Goal: Task Accomplishment & Management: Complete application form

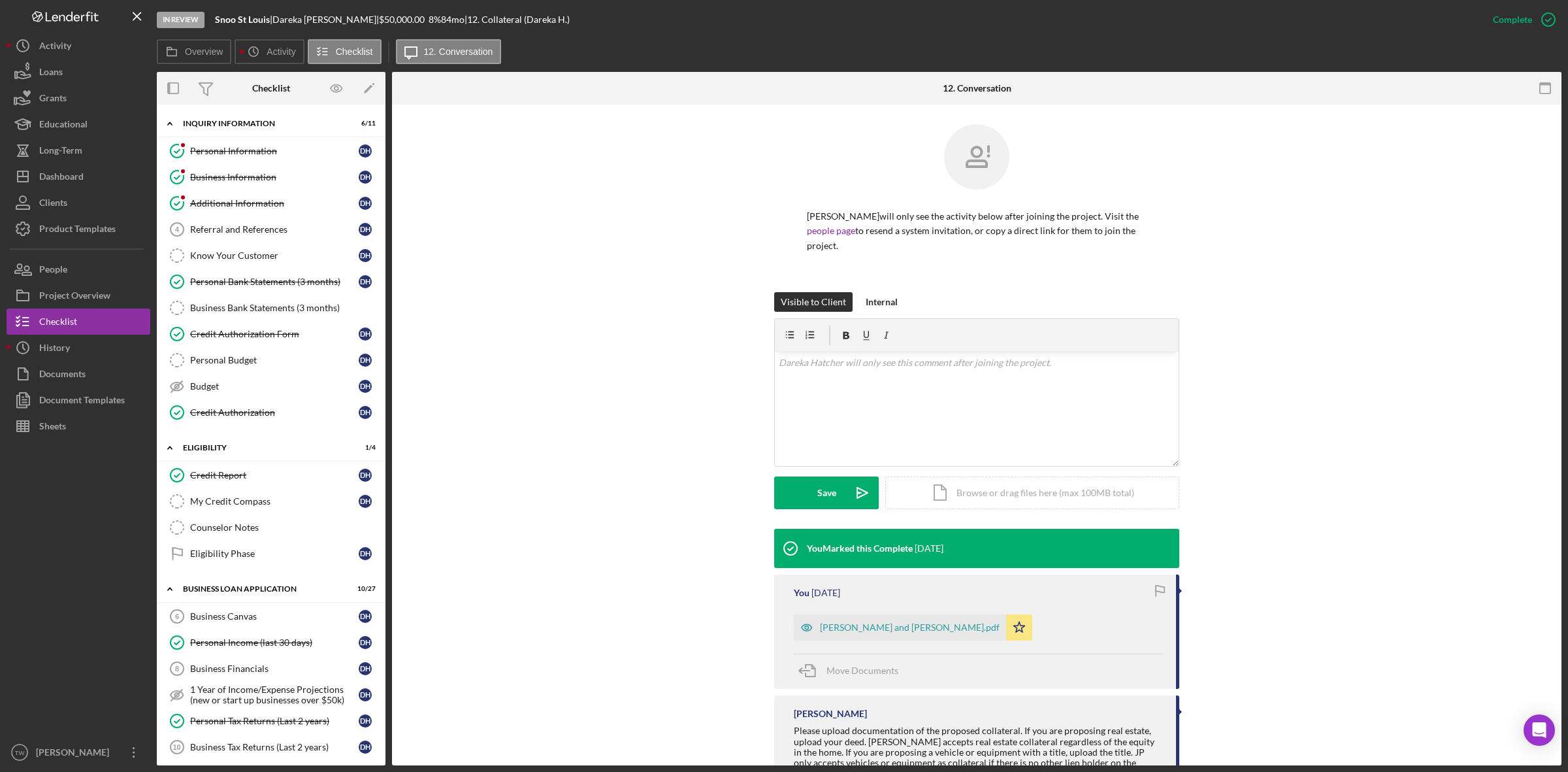
scroll to position [67, 0]
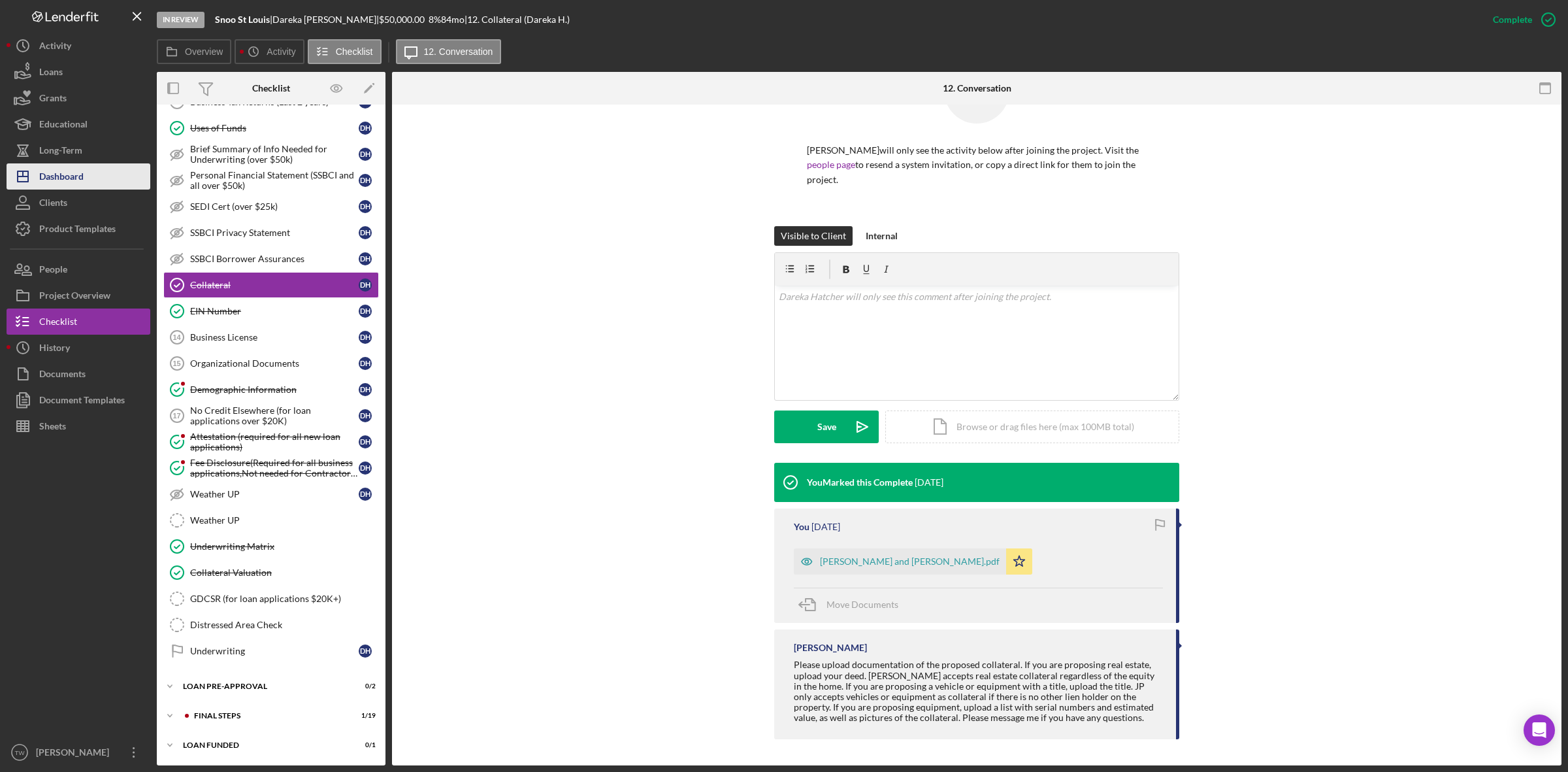
click at [99, 167] on button "Icon/Dashboard Dashboard" at bounding box center [78, 176] width 144 height 26
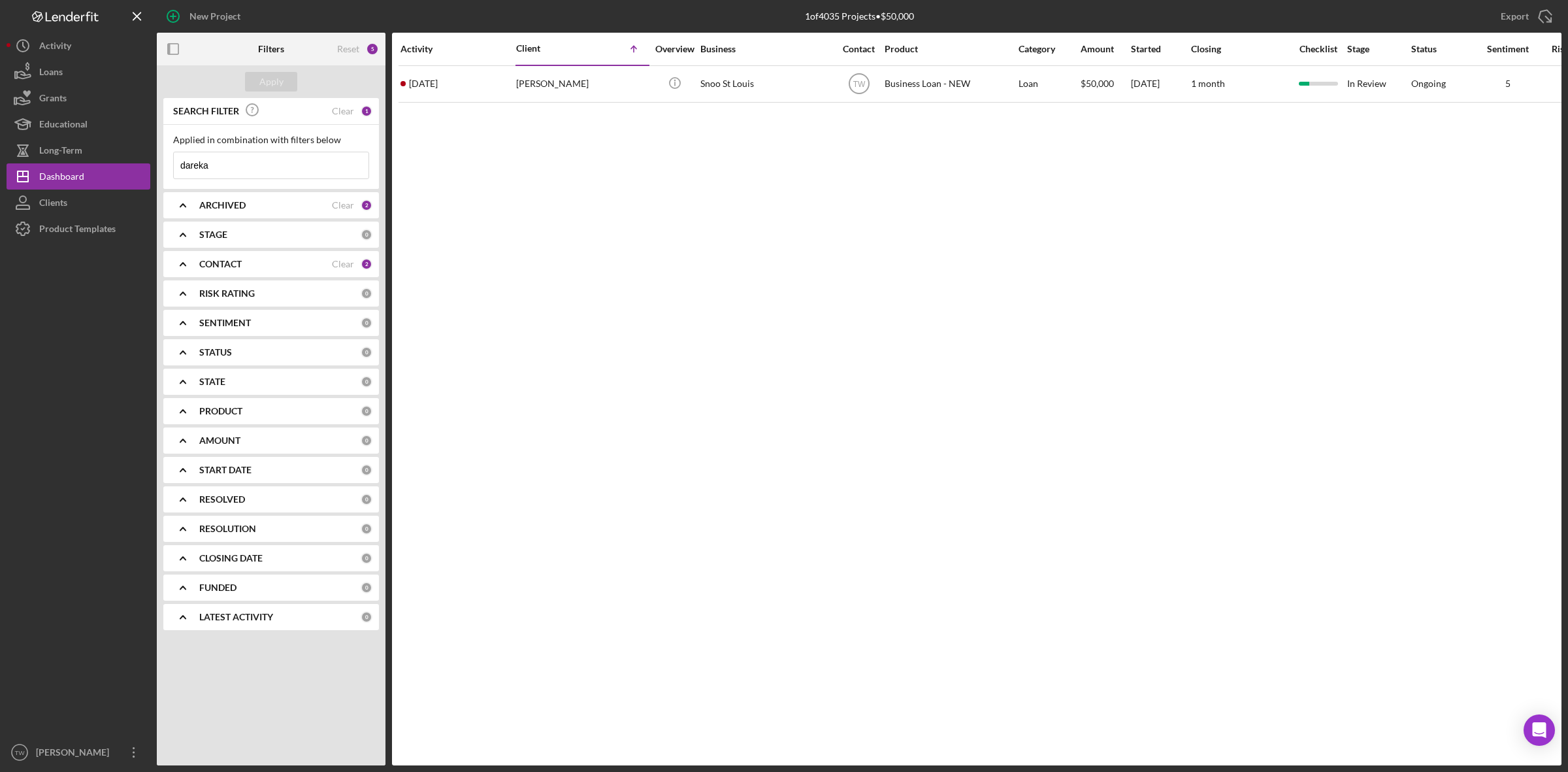
click at [268, 173] on input "dareka" at bounding box center [271, 165] width 195 height 26
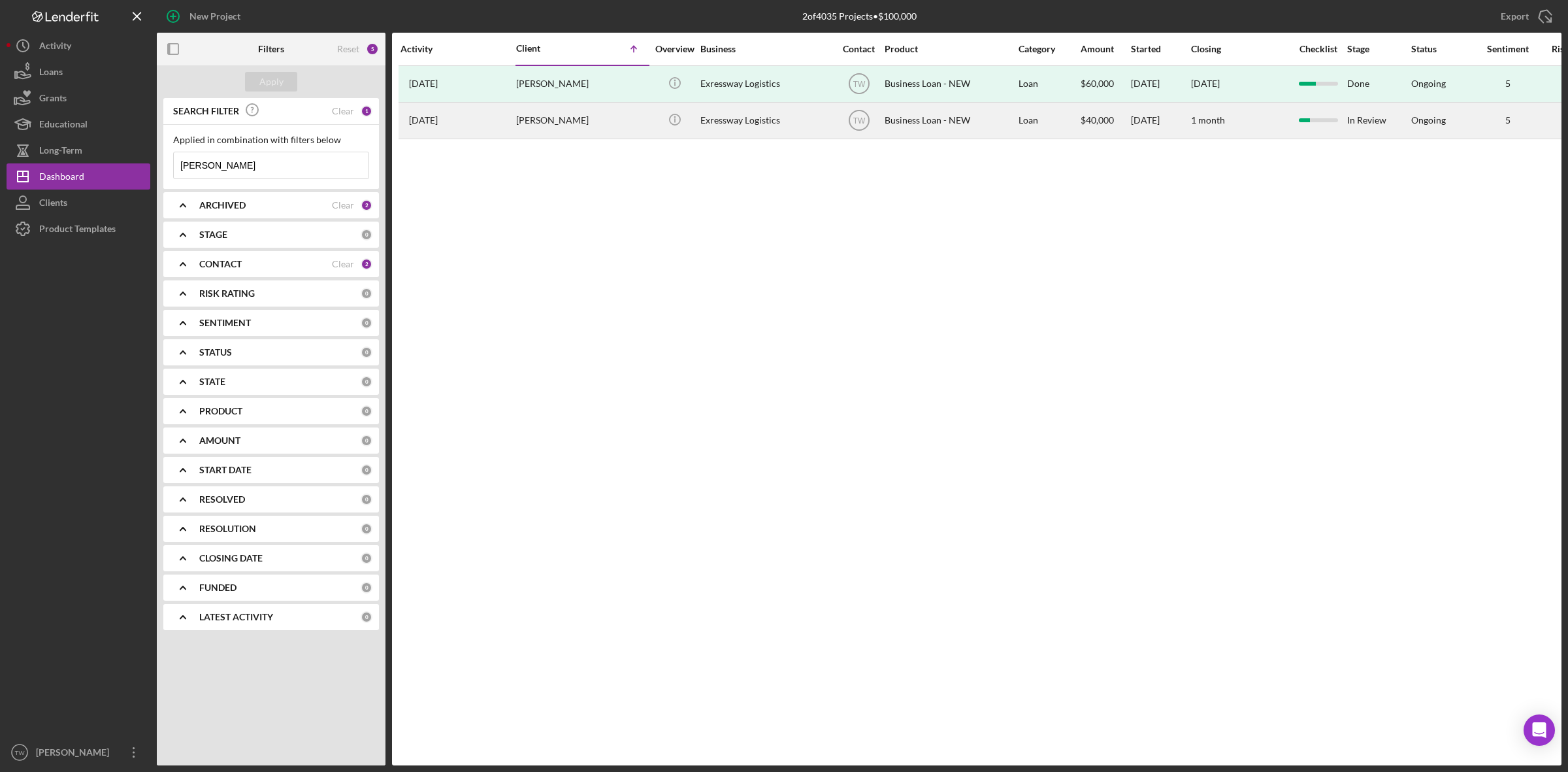
type input "[PERSON_NAME]"
click at [533, 129] on div "[PERSON_NAME]" at bounding box center [580, 120] width 130 height 34
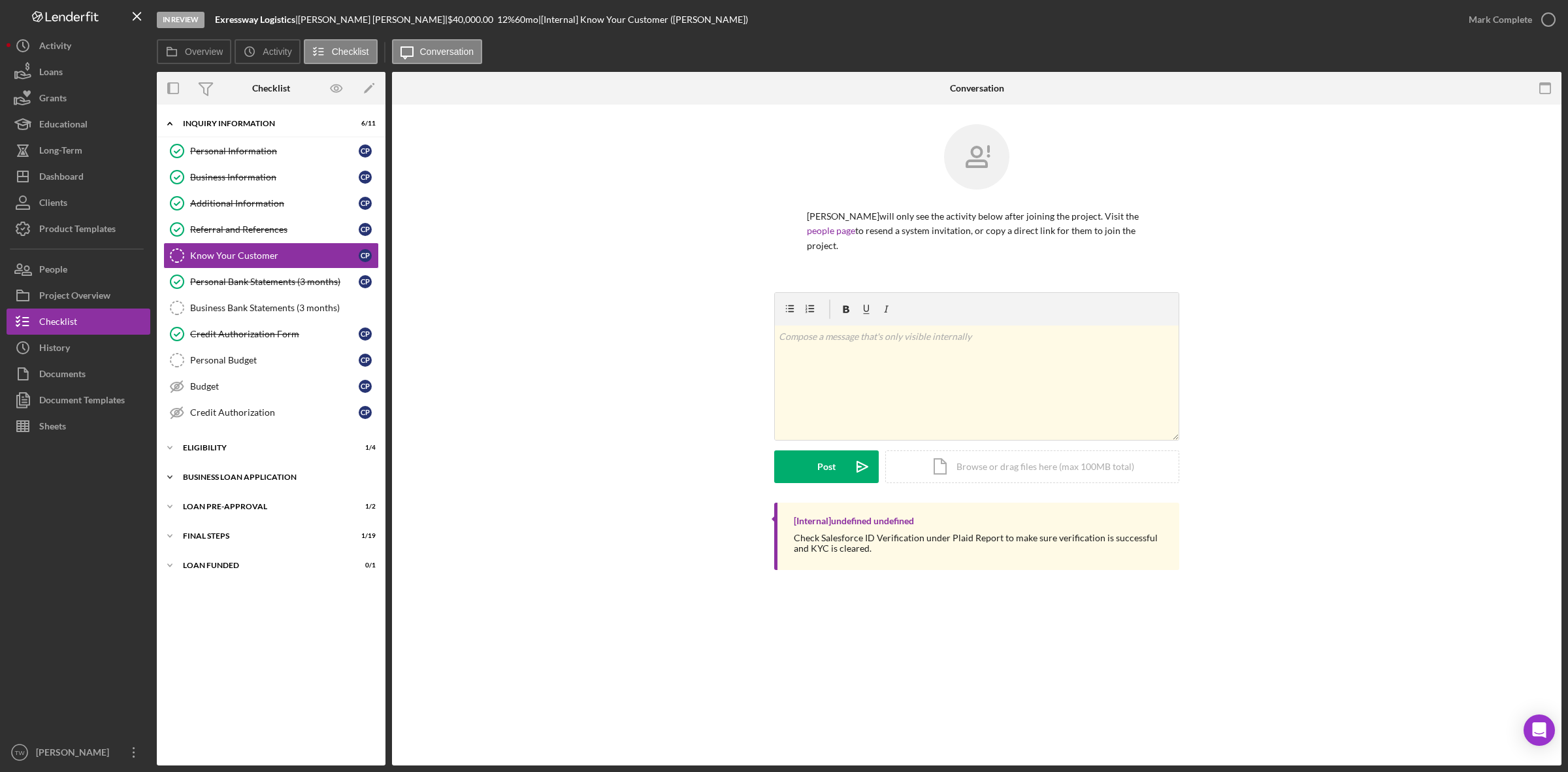
click at [235, 481] on div "BUSINESS LOAN APPLICATION" at bounding box center [276, 477] width 186 height 8
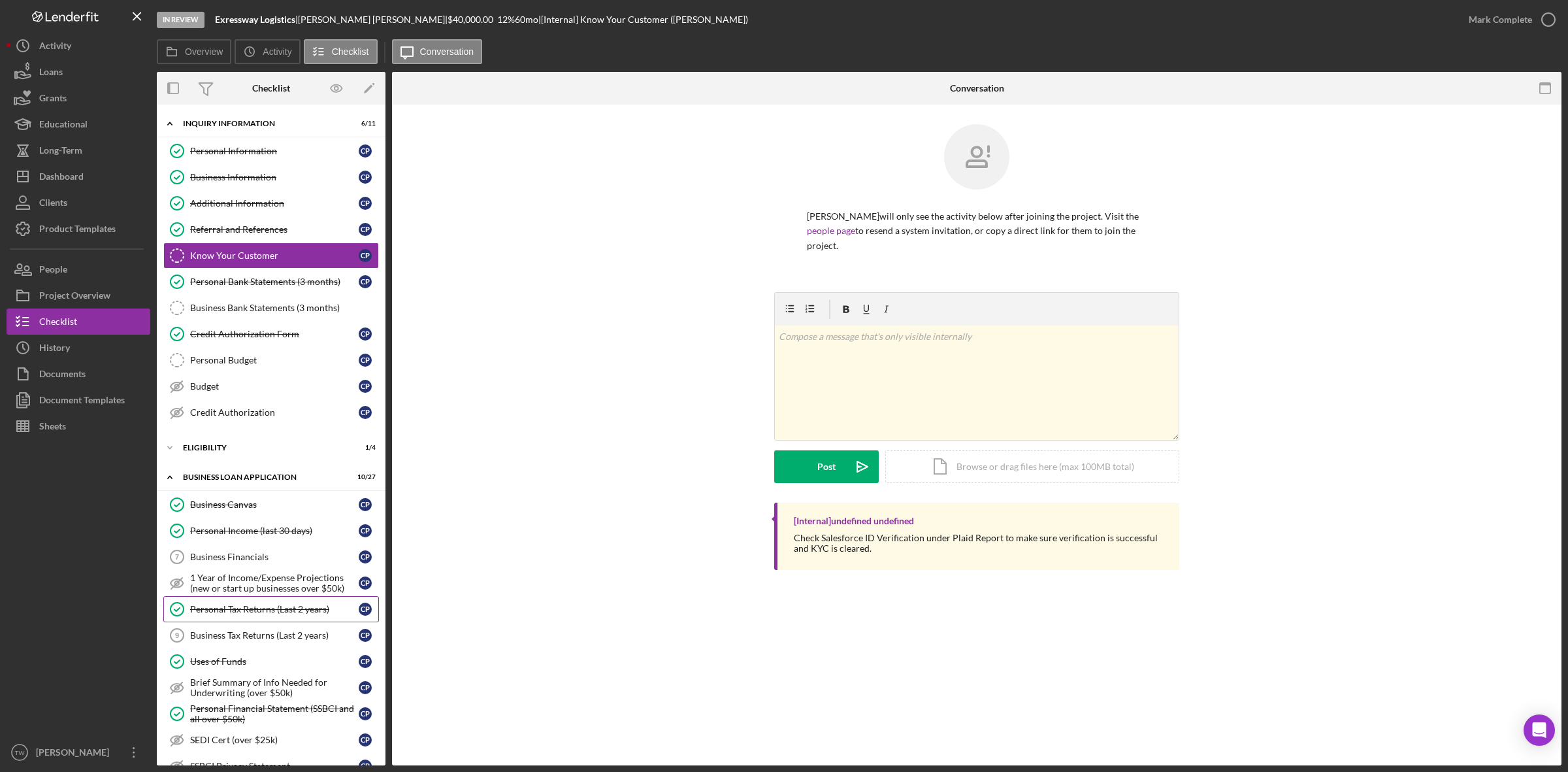
click at [284, 608] on link "Personal Tax Returns (Last 2 years) Personal Tax Returns (Last 2 years) C P" at bounding box center [271, 608] width 216 height 26
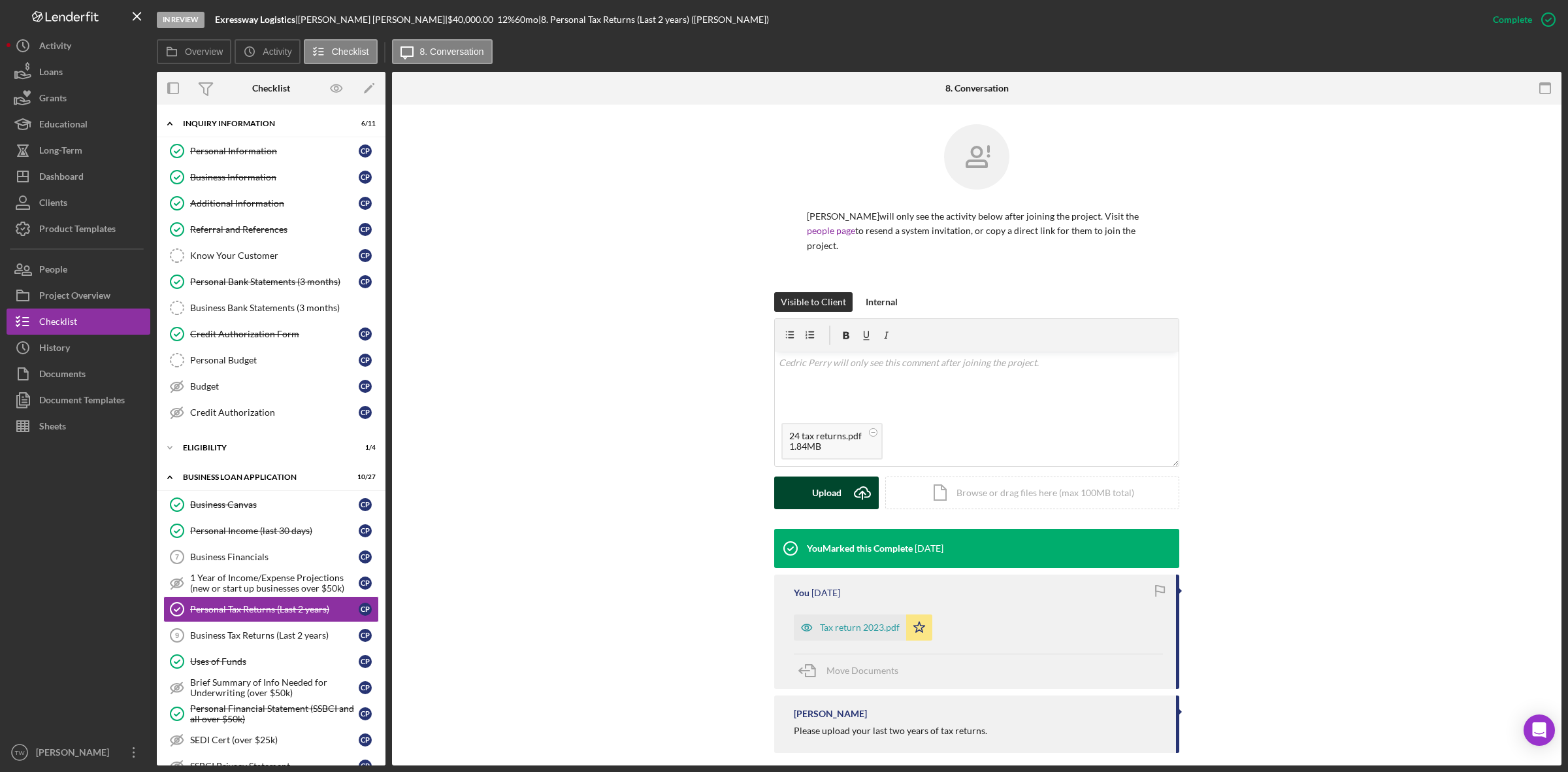
click at [805, 481] on button "Upload Icon/Upload" at bounding box center [827, 493] width 105 height 32
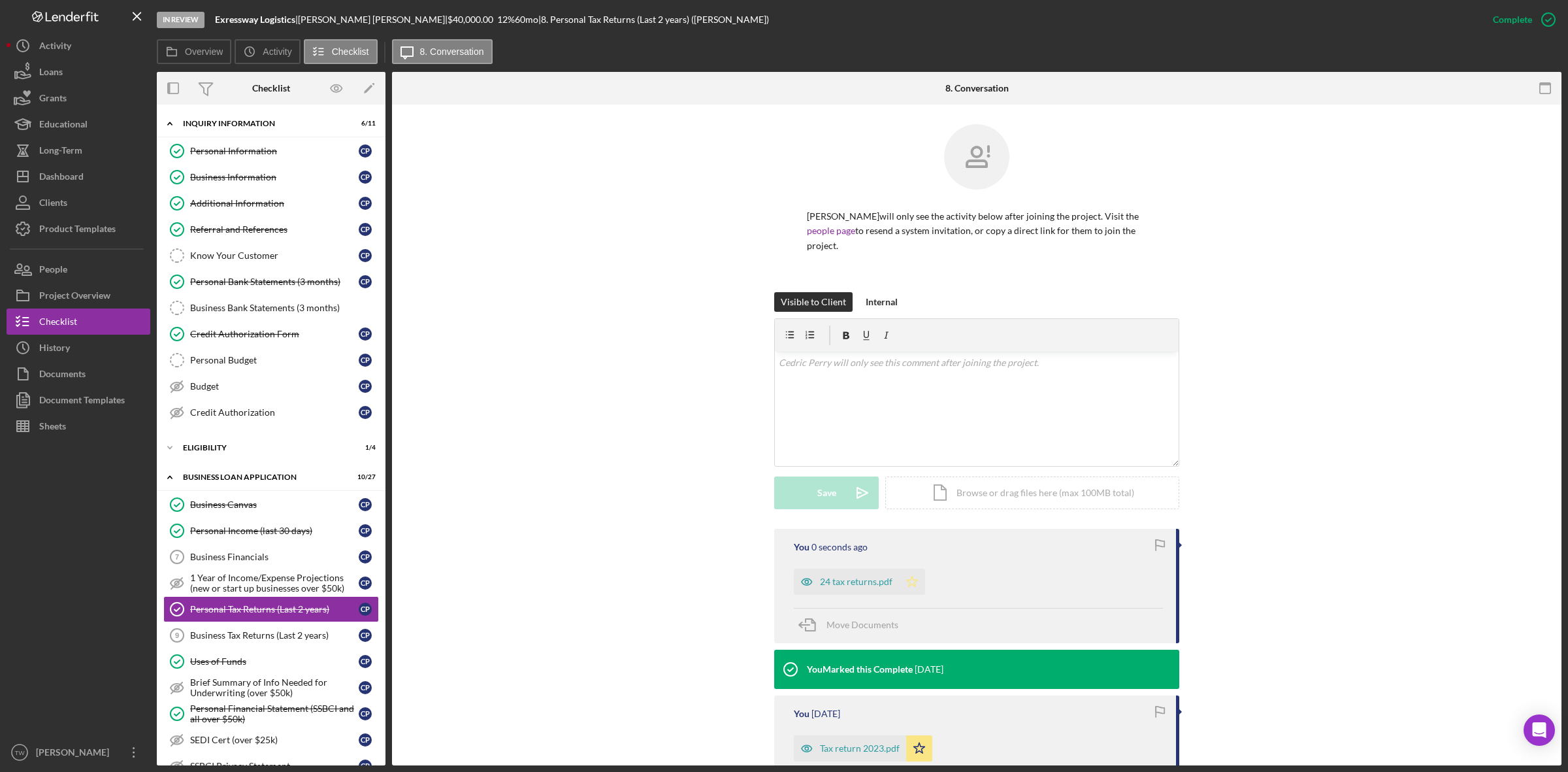
click at [918, 570] on icon "Icon/Star" at bounding box center [911, 581] width 26 height 26
click at [80, 180] on div "Dashboard" at bounding box center [61, 178] width 45 height 30
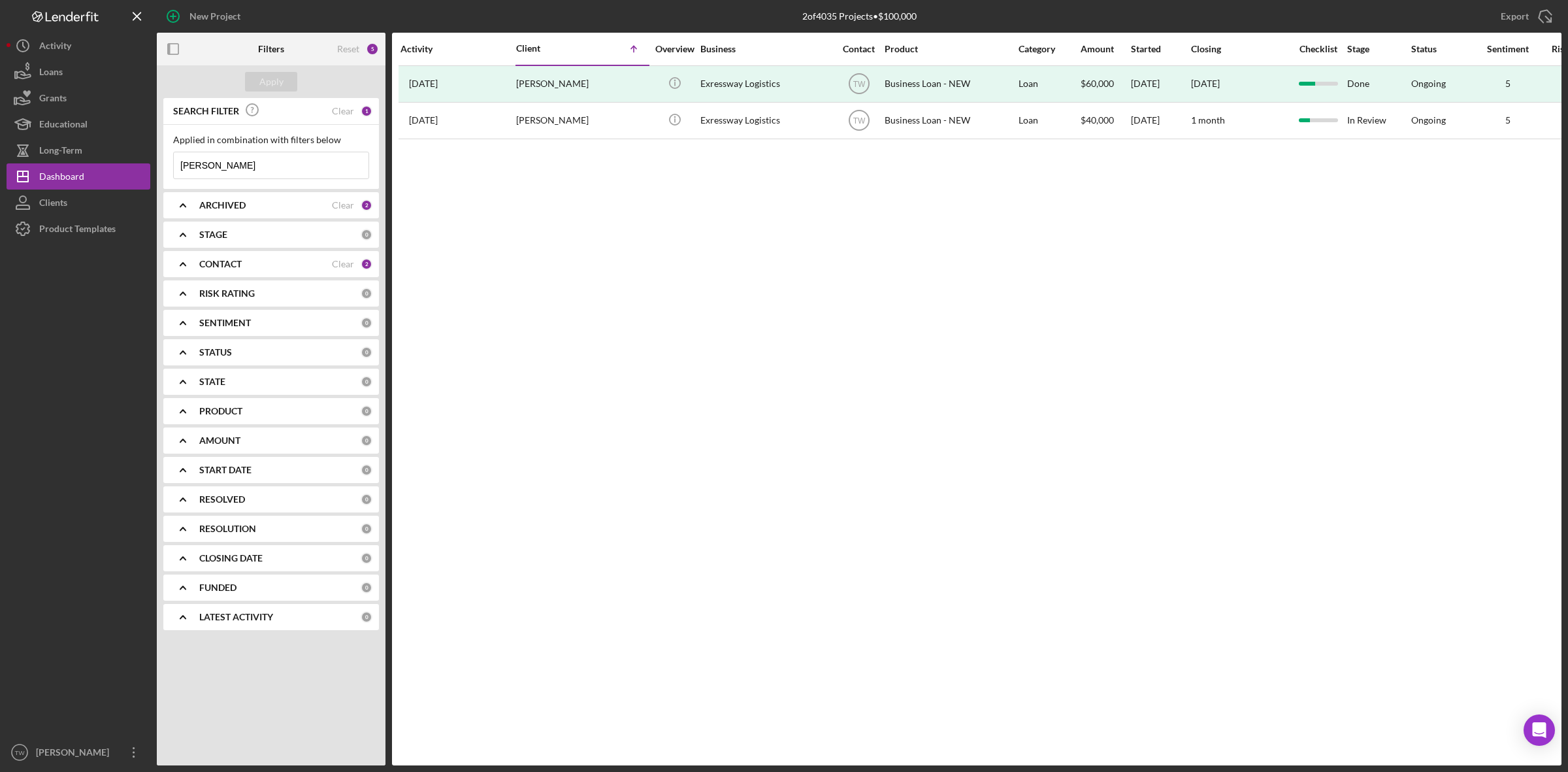
click at [230, 164] on input "[PERSON_NAME]" at bounding box center [271, 165] width 195 height 26
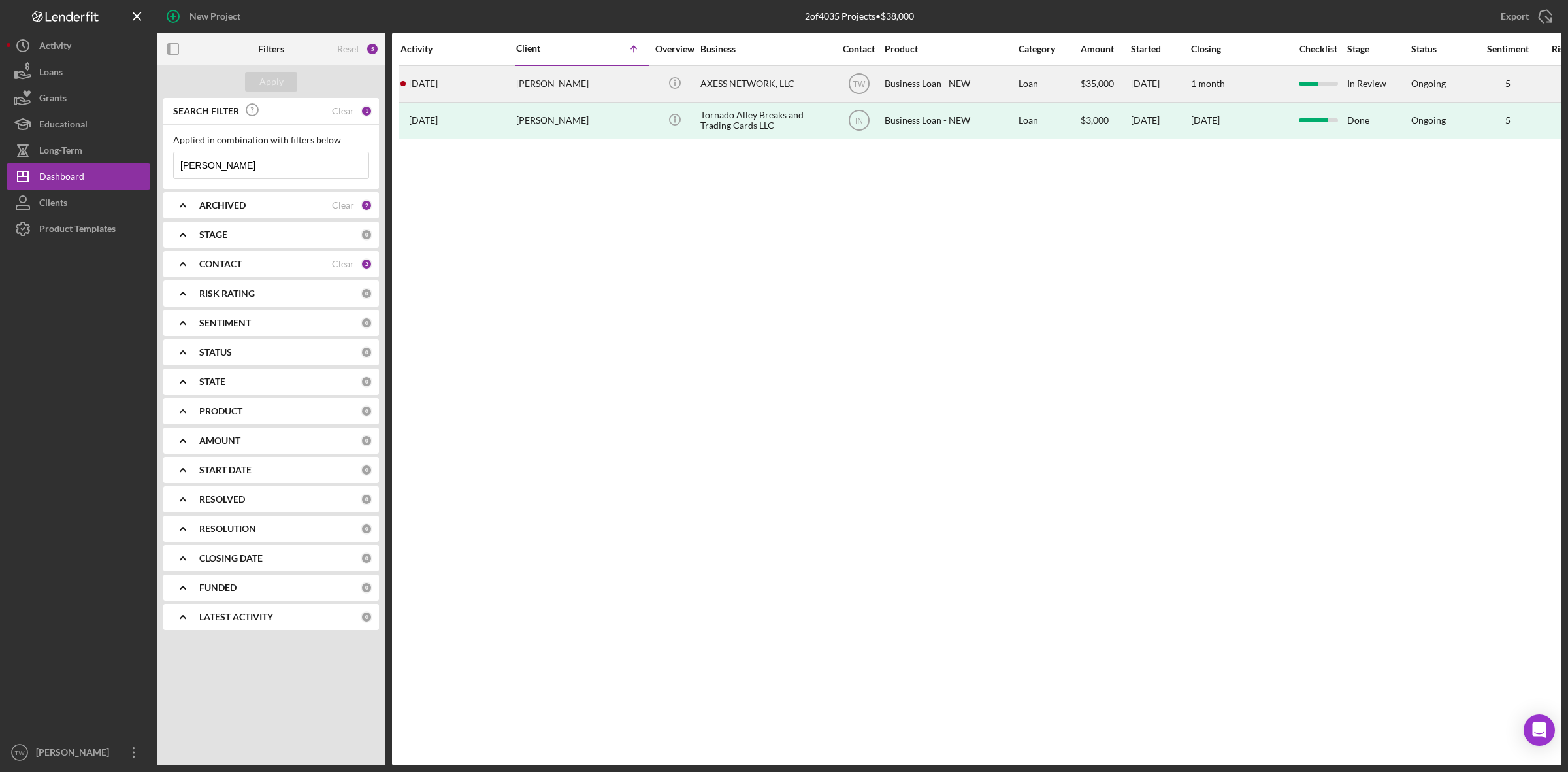
type input "[PERSON_NAME]"
click at [568, 72] on div "[PERSON_NAME]" at bounding box center [580, 84] width 130 height 34
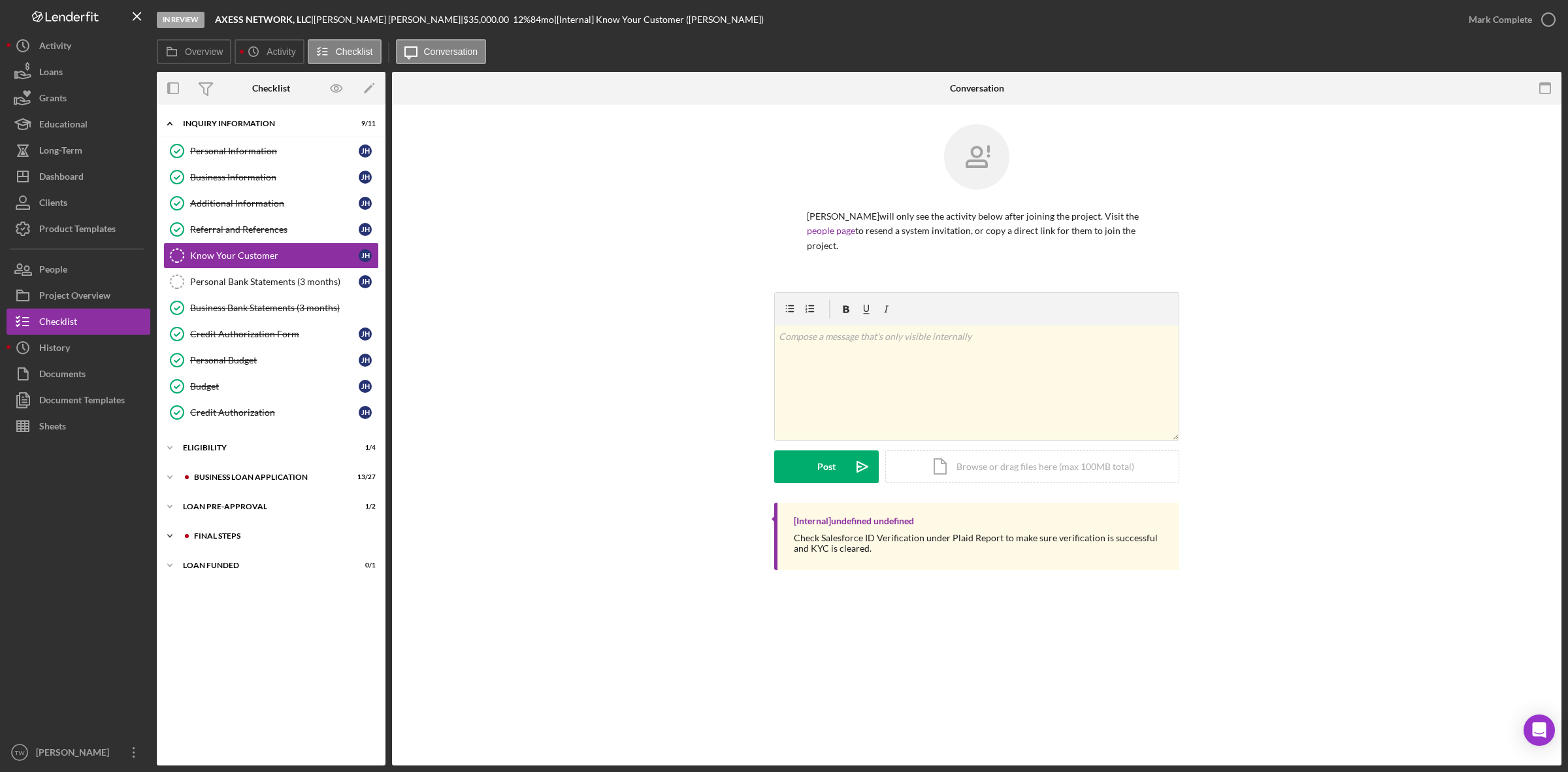
click at [214, 539] on div "FINAL STEPS" at bounding box center [282, 536] width 175 height 8
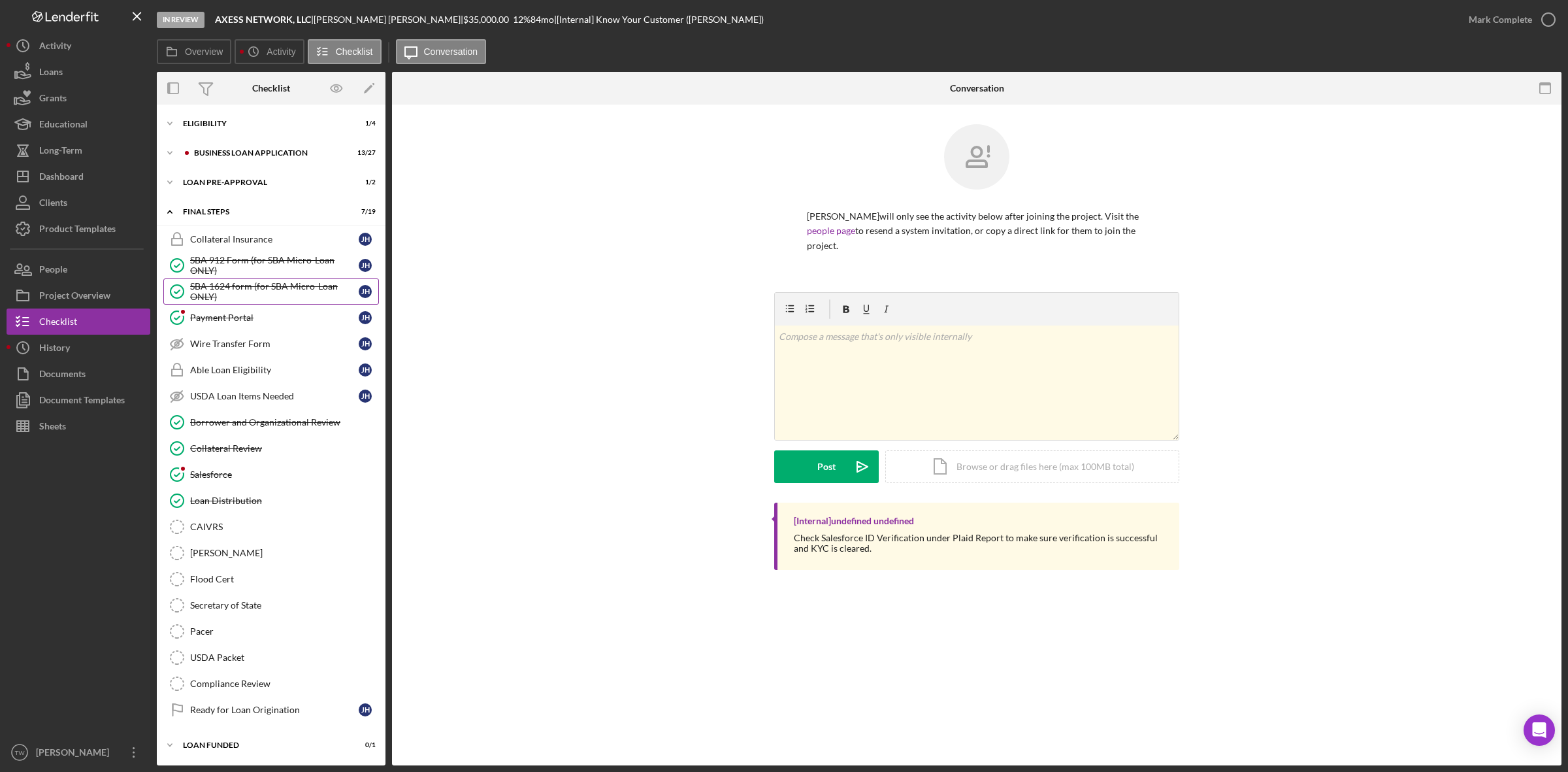
scroll to position [170, 0]
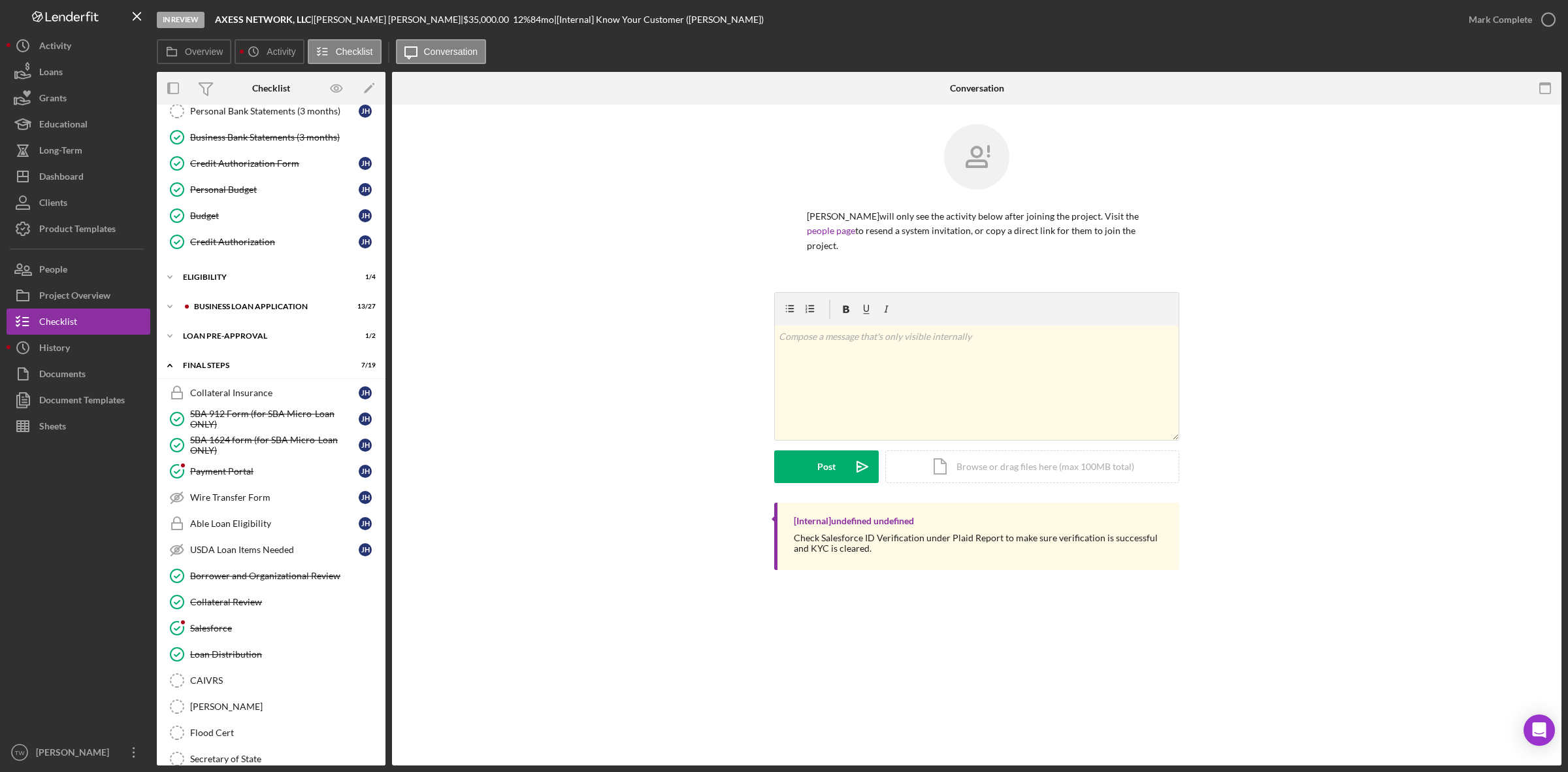
click at [227, 353] on div "Icon/Expander INQUIRY INFORMATION 9 / 11 Personal Information Personal Informat…" at bounding box center [271, 426] width 228 height 972
click at [234, 339] on div "LOAN PRE-APPROVAL" at bounding box center [276, 336] width 186 height 8
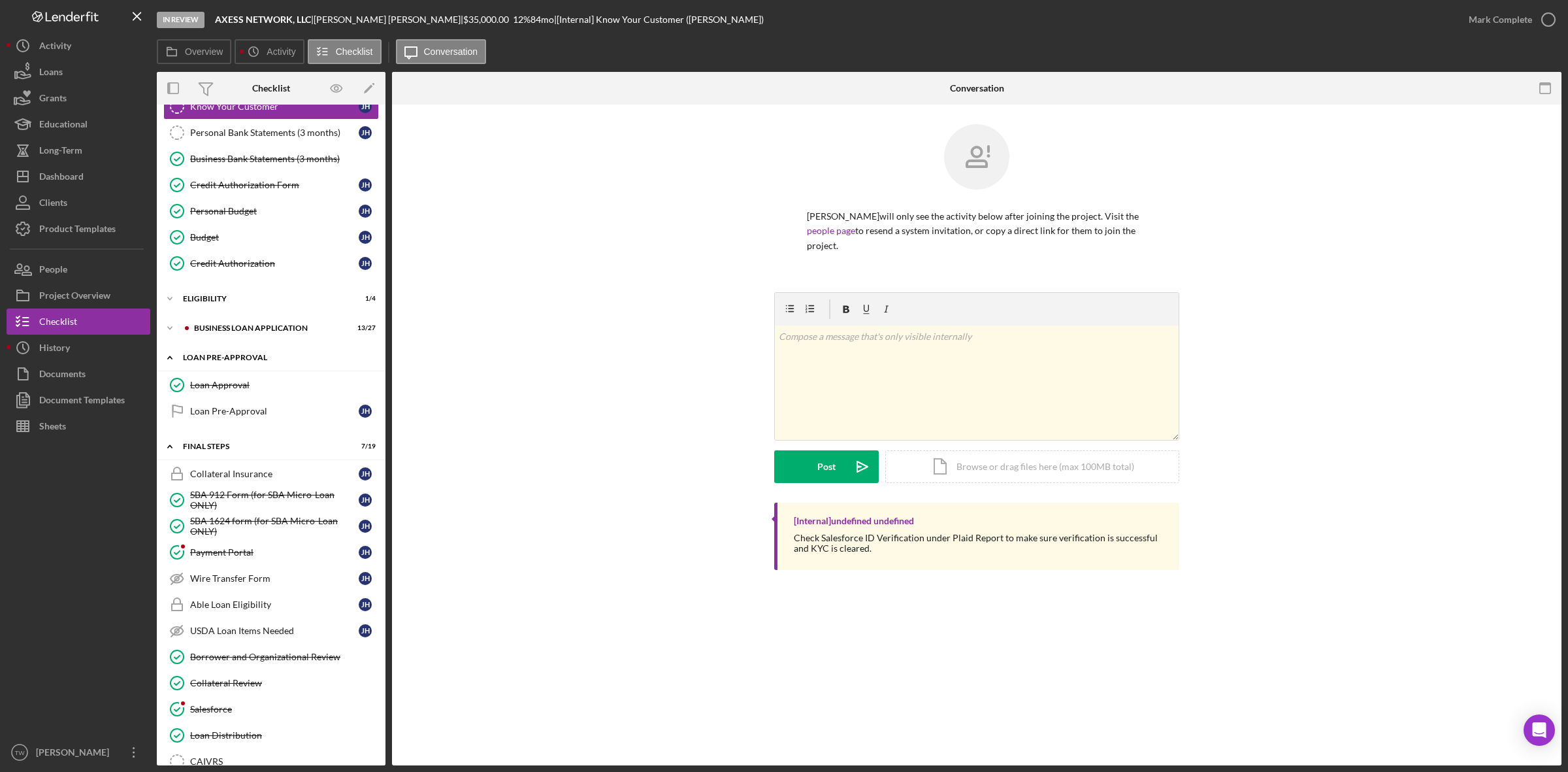
scroll to position [0, 0]
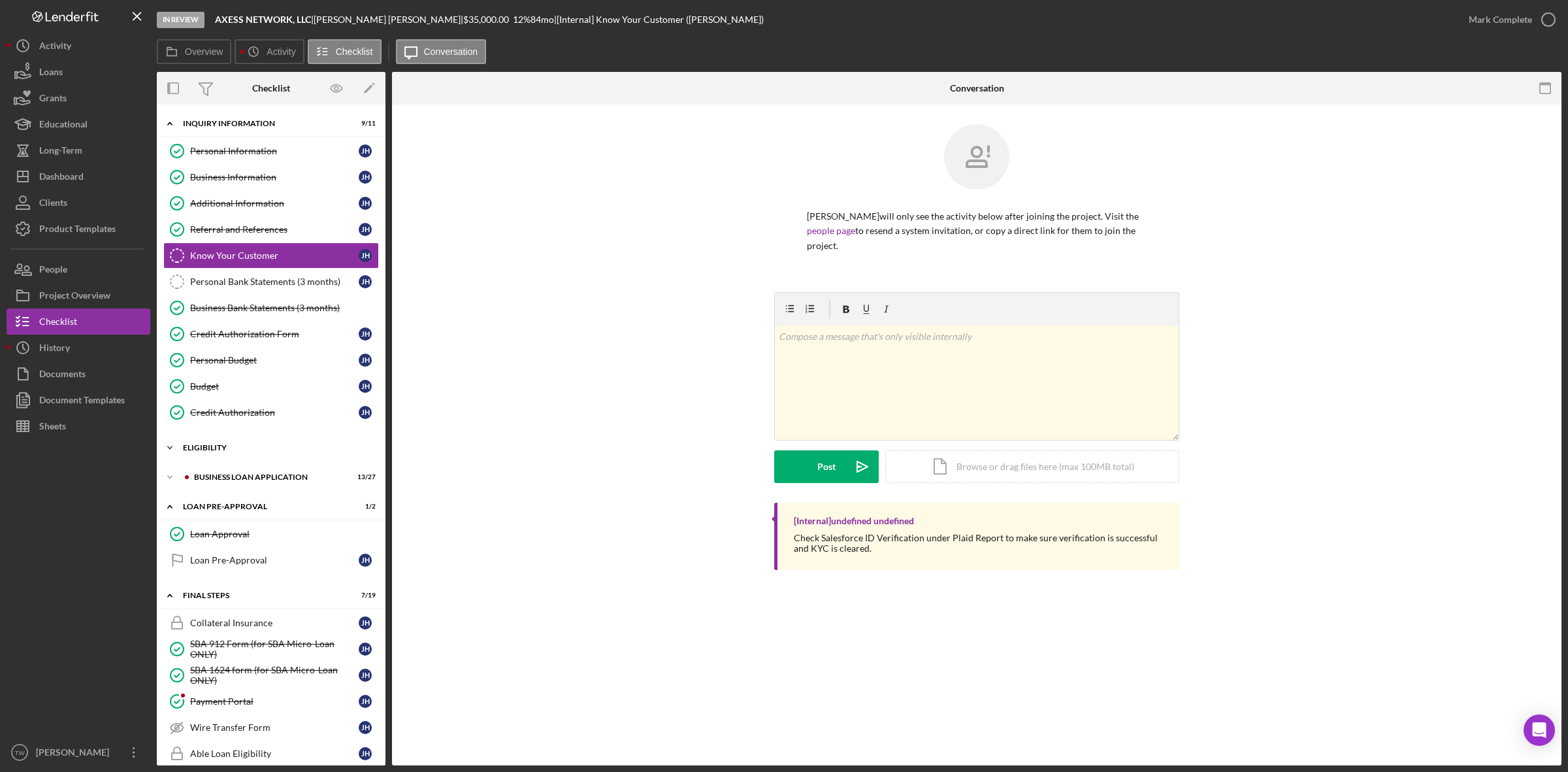
click at [207, 449] on div "ELIGIBILITY" at bounding box center [276, 447] width 186 height 8
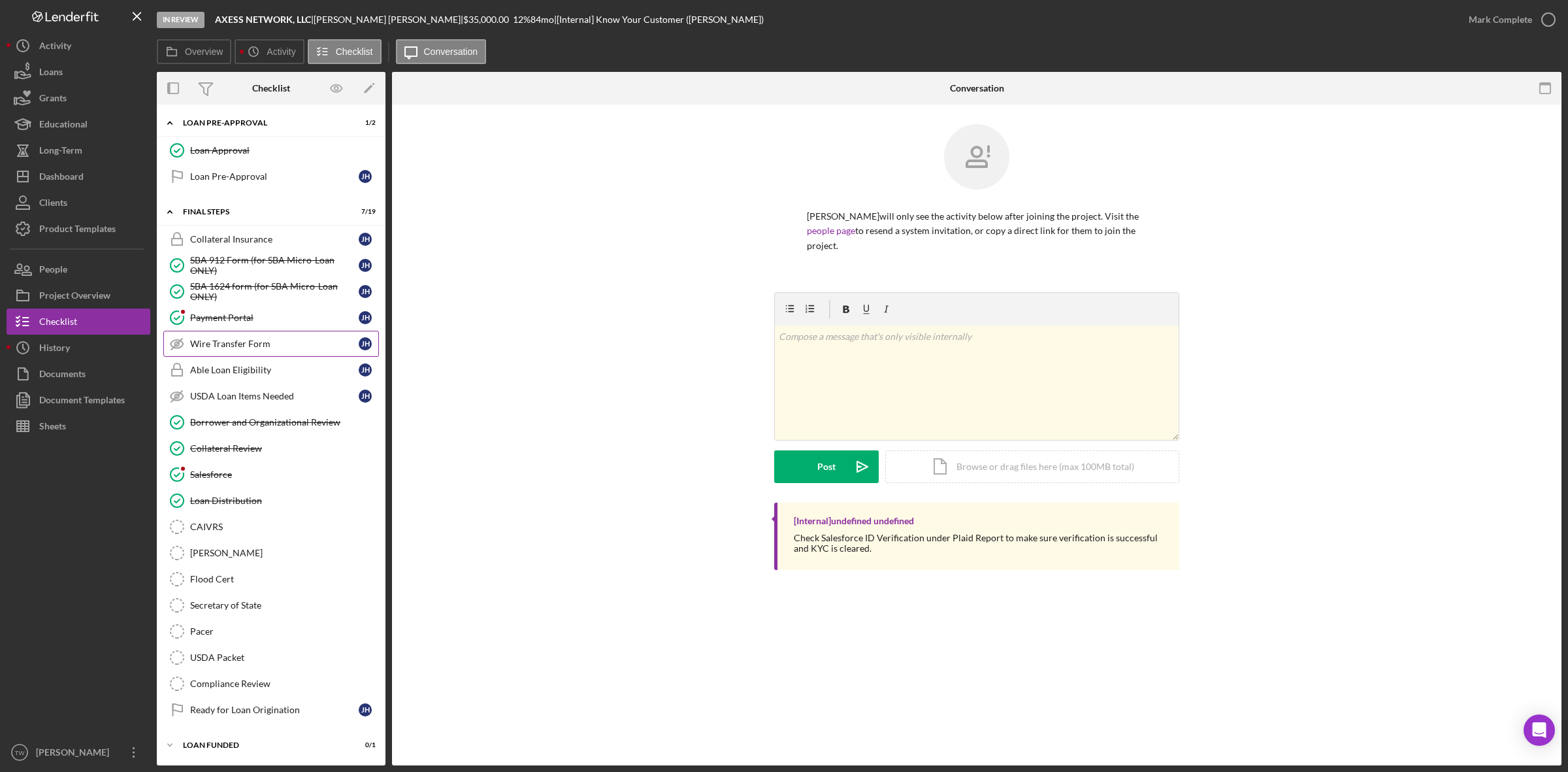
scroll to position [344, 0]
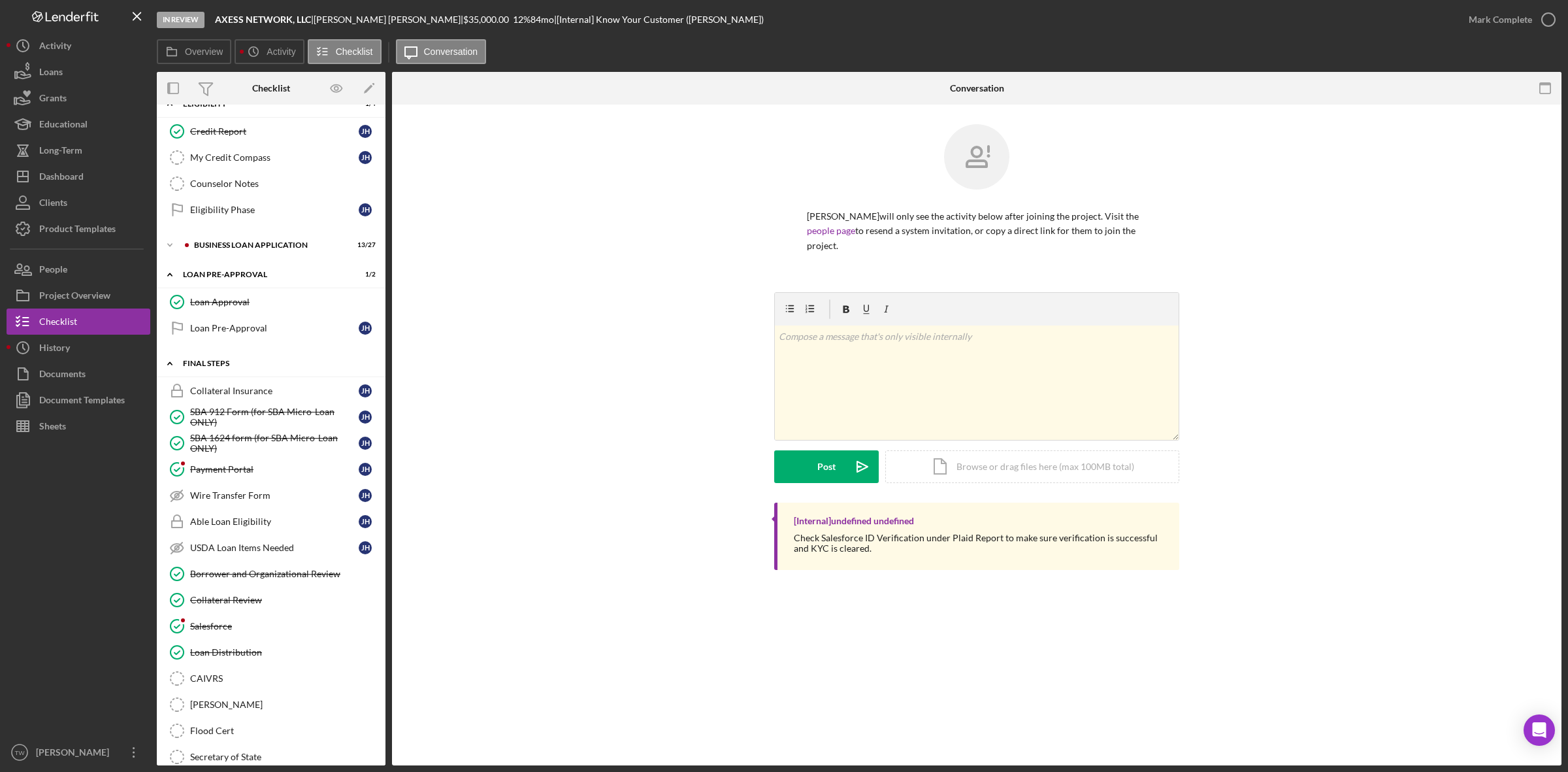
click at [207, 367] on div "FINAL STEPS" at bounding box center [276, 364] width 186 height 8
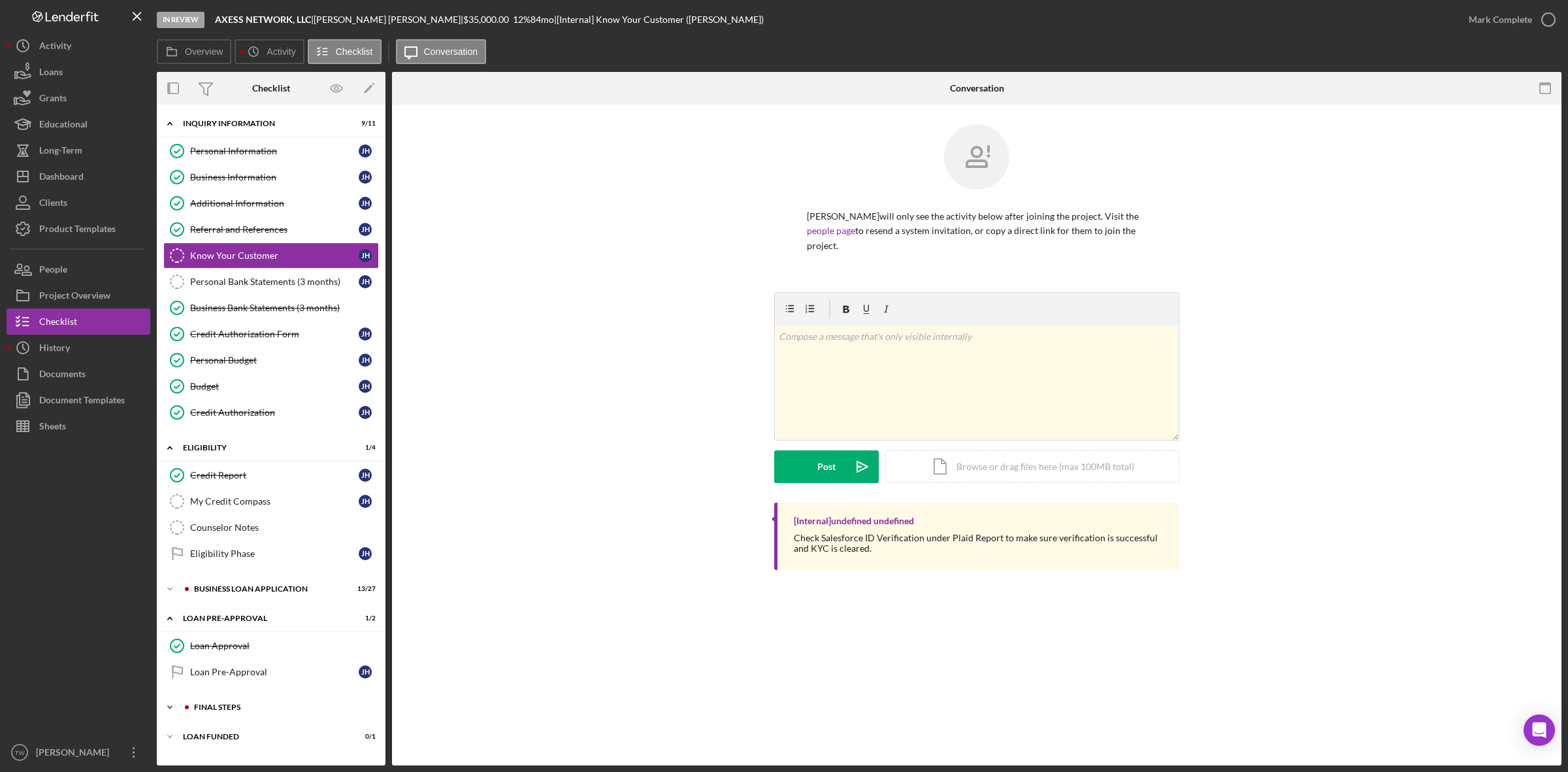
scroll to position [0, 0]
click at [239, 600] on div "Icon/Expander BUSINESS LOAN APPLICATION 13 / 27" at bounding box center [271, 588] width 228 height 26
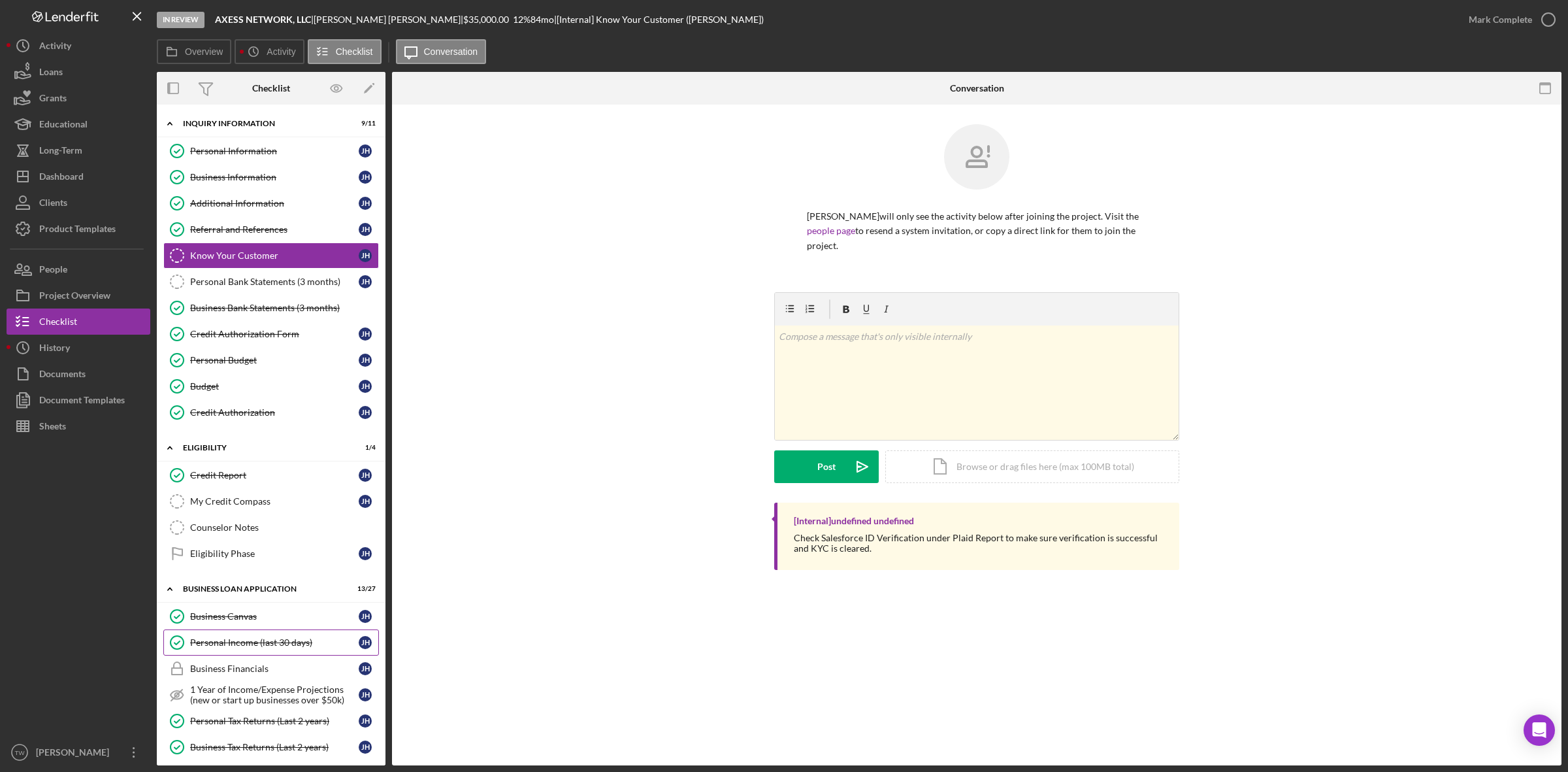
click at [248, 639] on link "Personal Income (last 30 days) Personal Income (last 30 days) [PERSON_NAME]" at bounding box center [271, 642] width 216 height 26
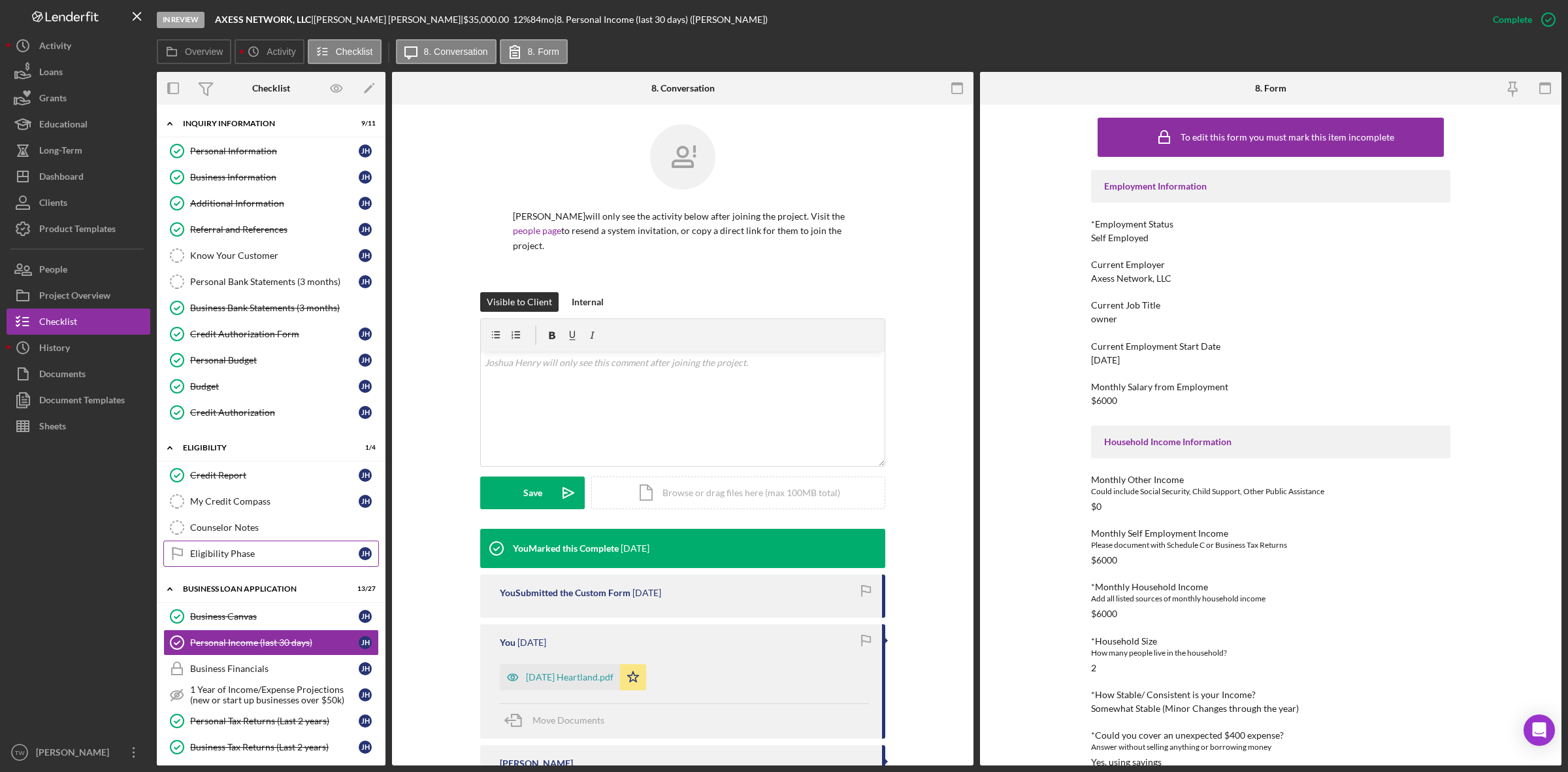
scroll to position [245, 0]
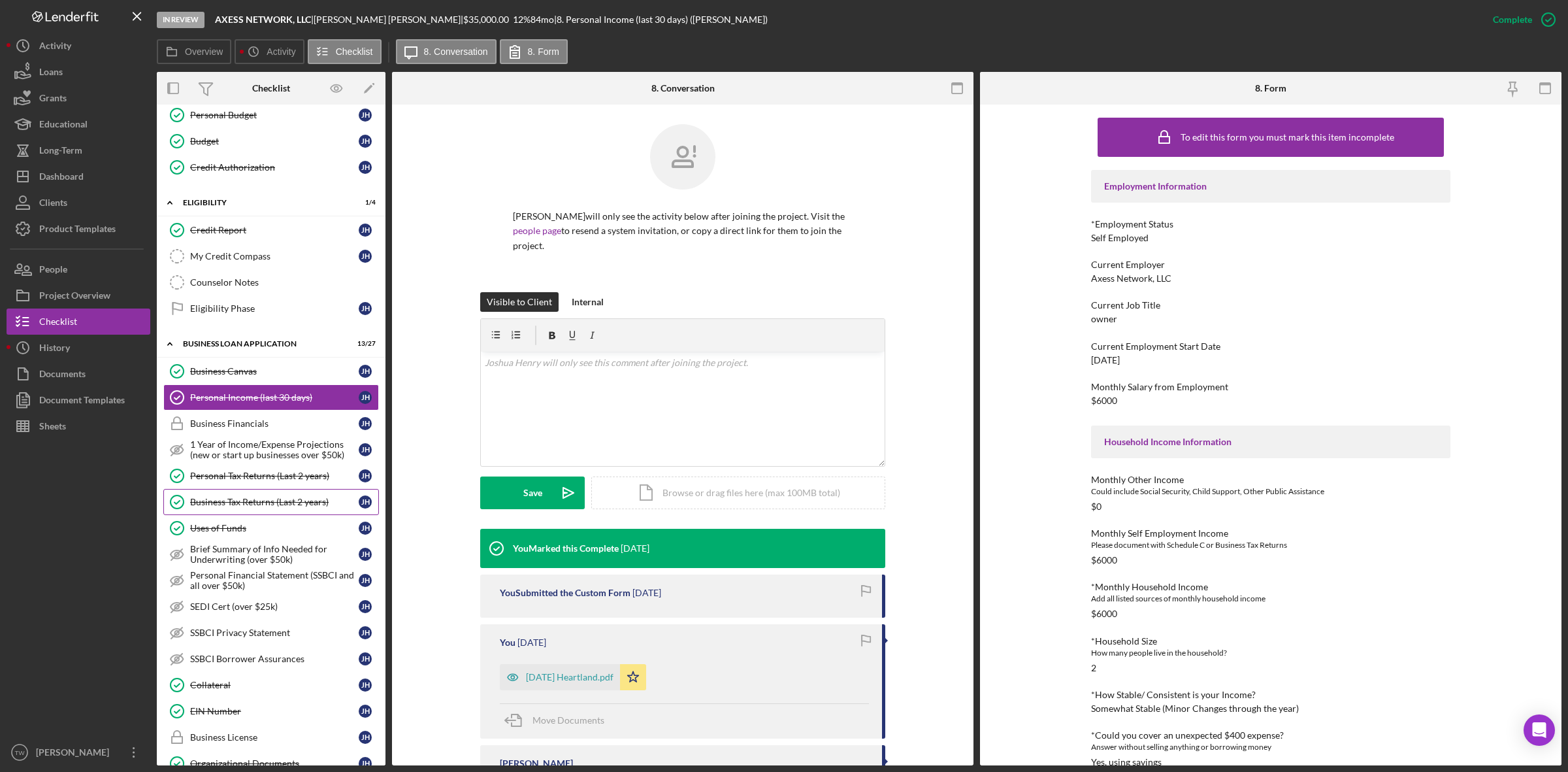
click at [283, 507] on div "Business Tax Returns (Last 2 years)" at bounding box center [274, 502] width 168 height 10
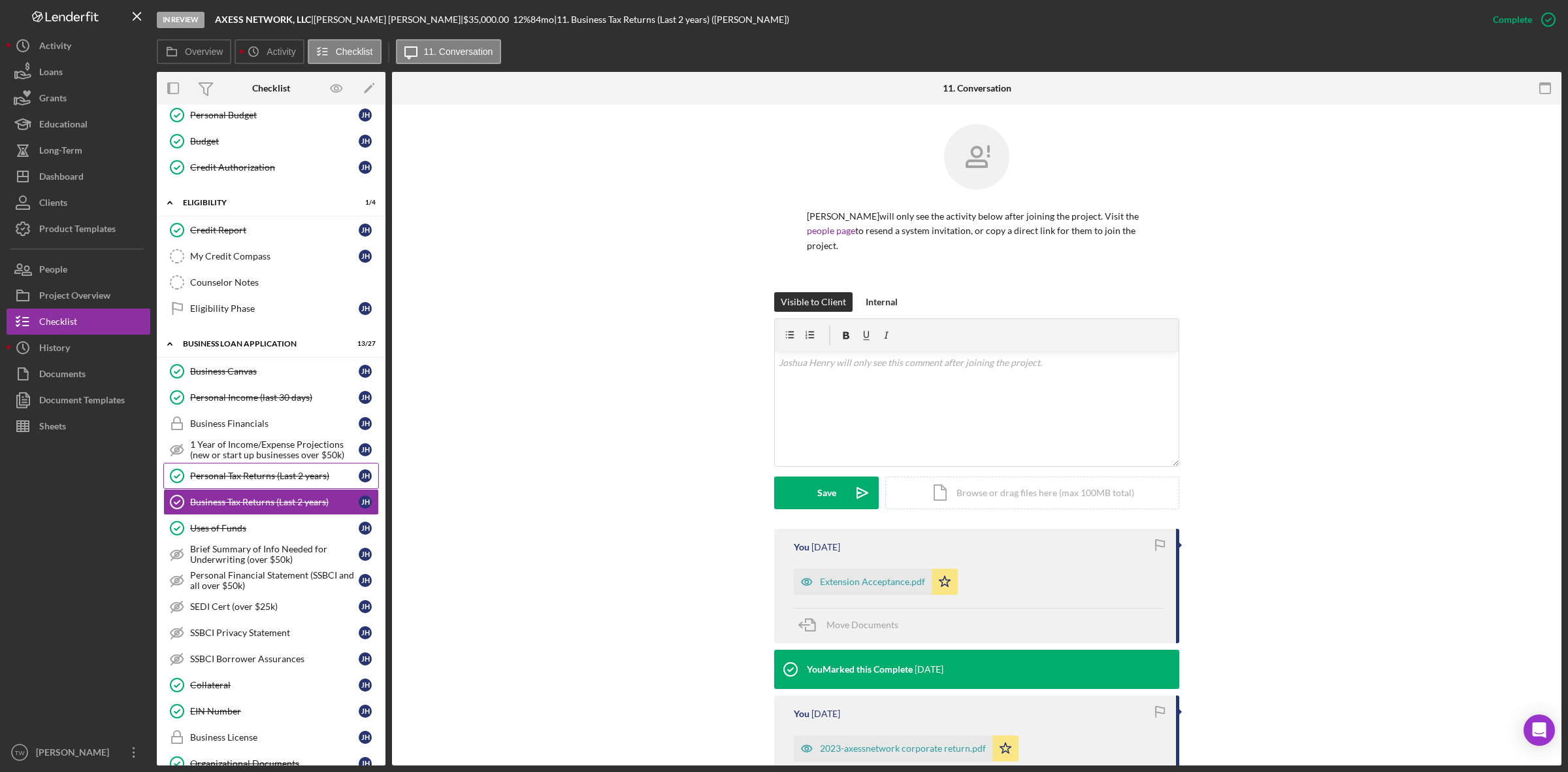
click at [278, 476] on link "Personal Tax Returns (Last 2 years) Personal Tax Returns (Last 2 years) [PERSON…" at bounding box center [271, 475] width 216 height 26
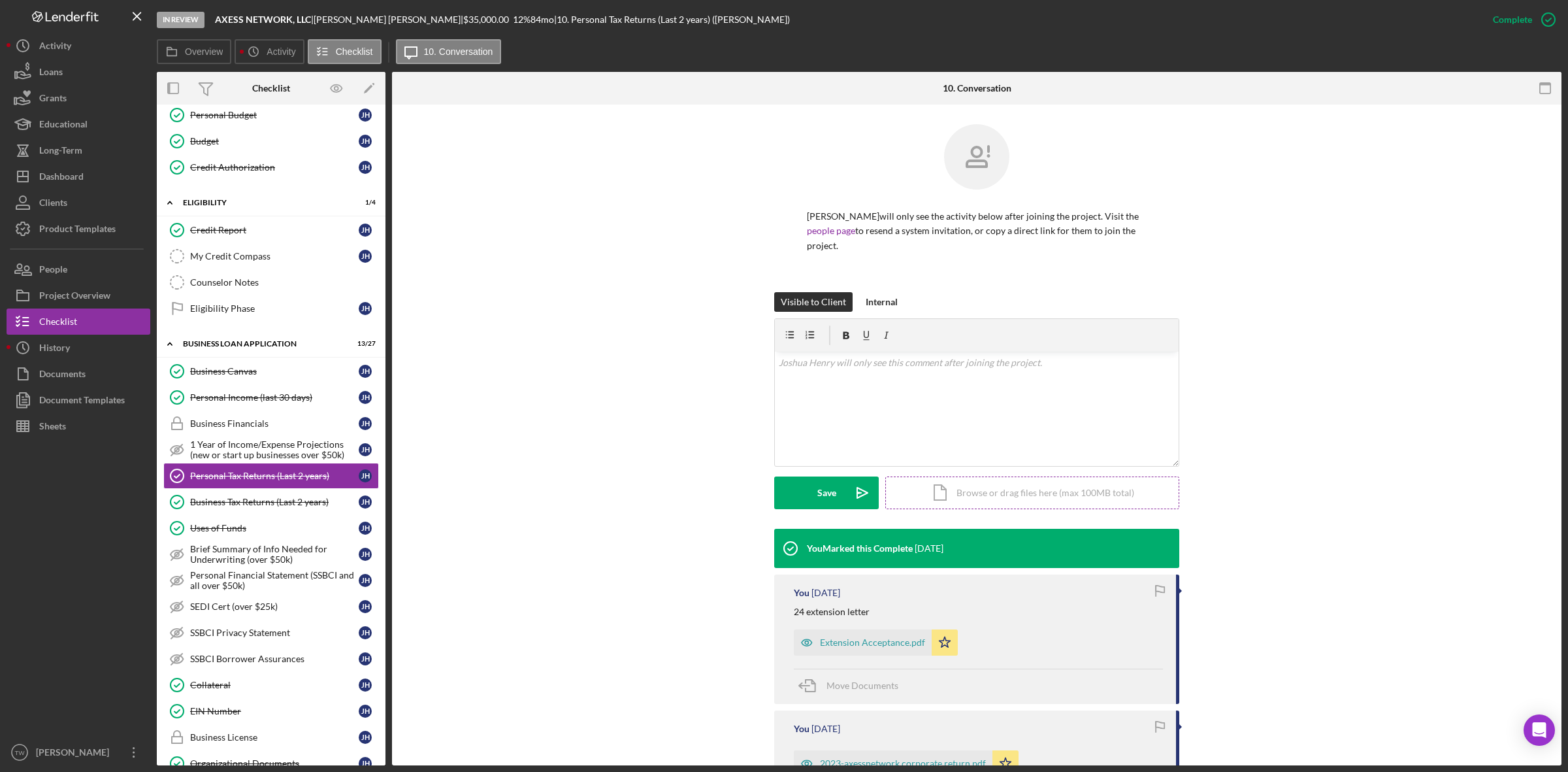
scroll to position [135, 0]
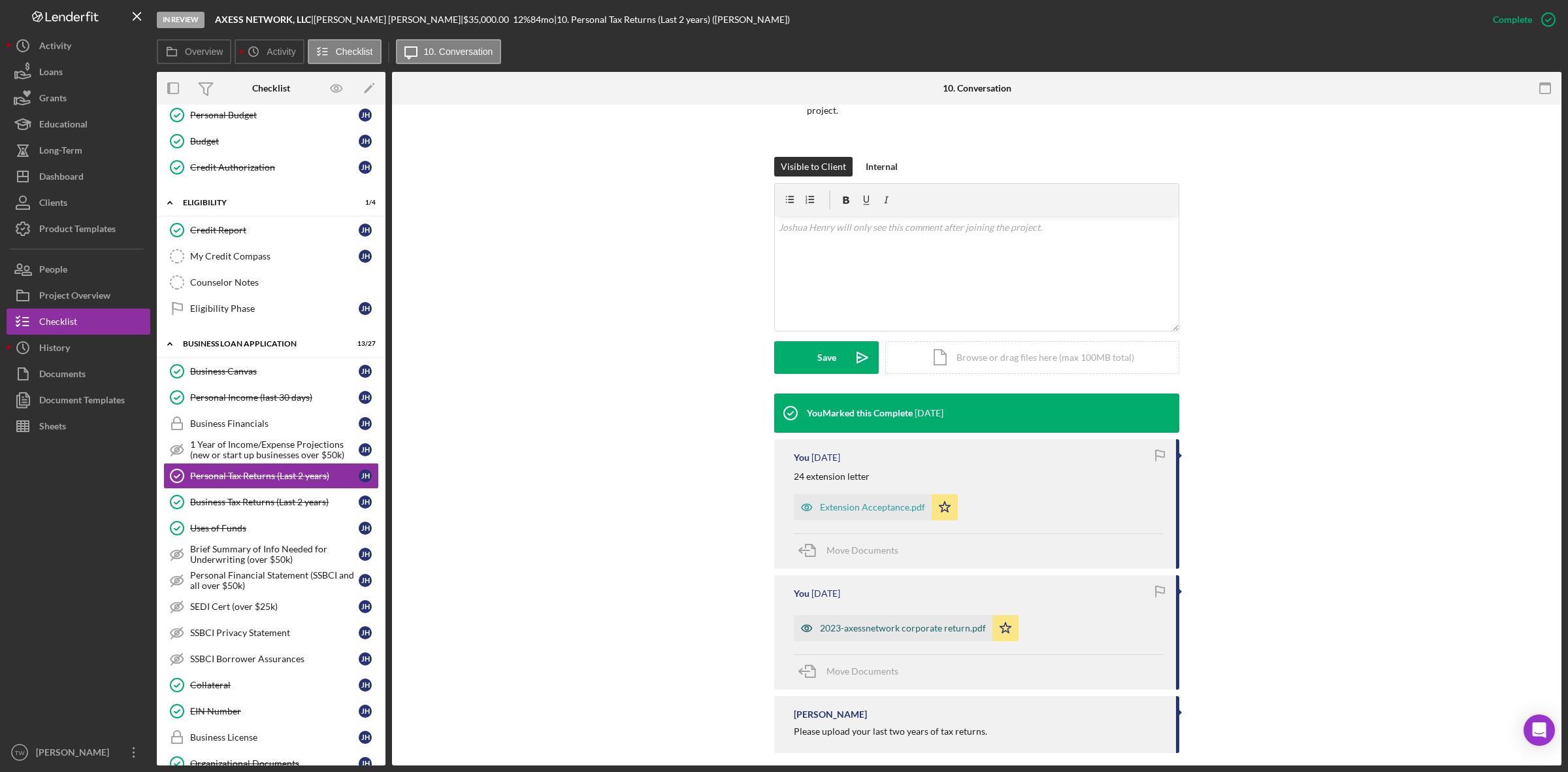
click at [878, 623] on div "2023-axessnetwork corporate return.pdf" at bounding box center [903, 627] width 166 height 10
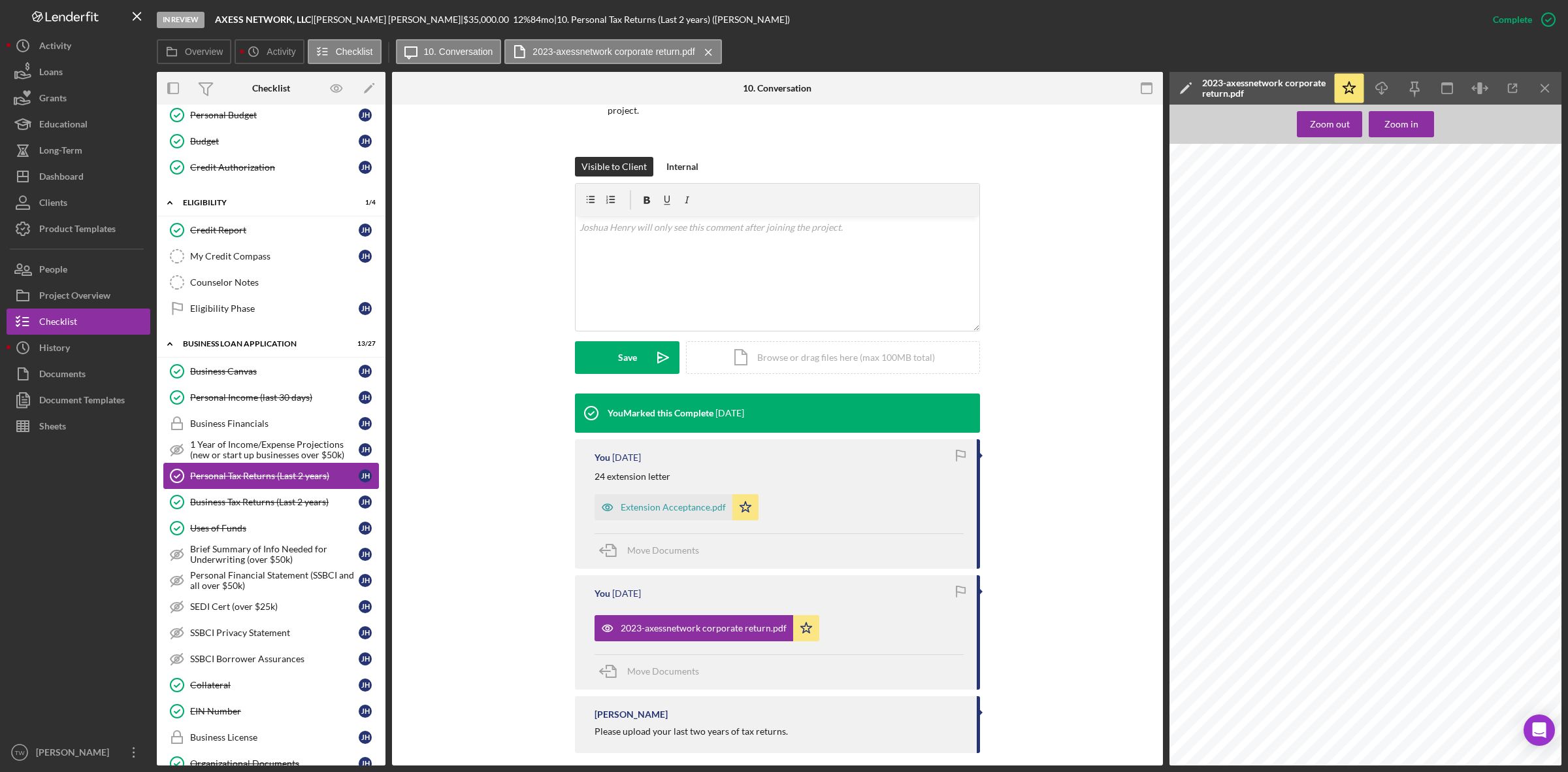
scroll to position [408, 0]
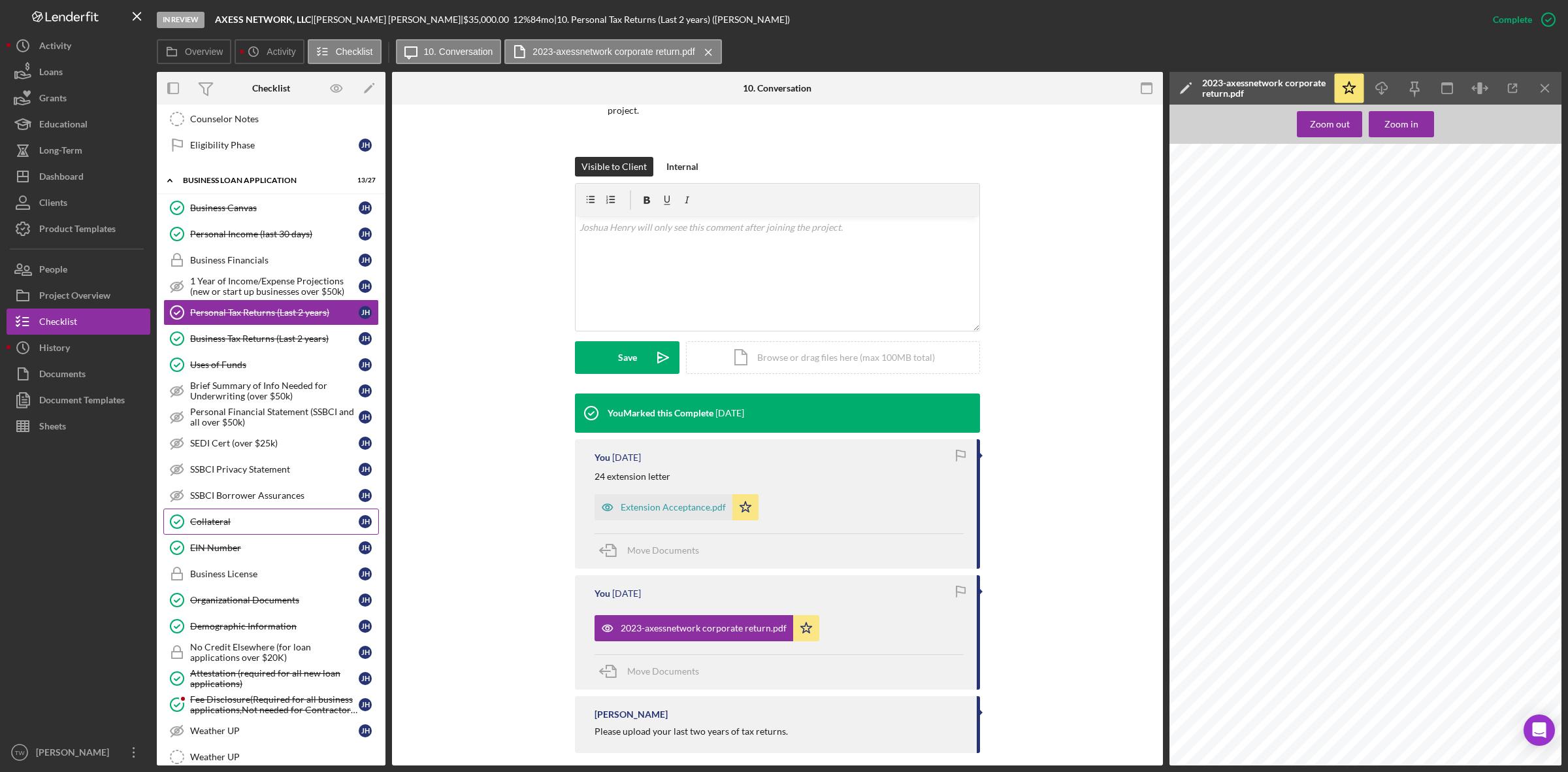
click at [244, 526] on div "Collateral" at bounding box center [274, 521] width 168 height 10
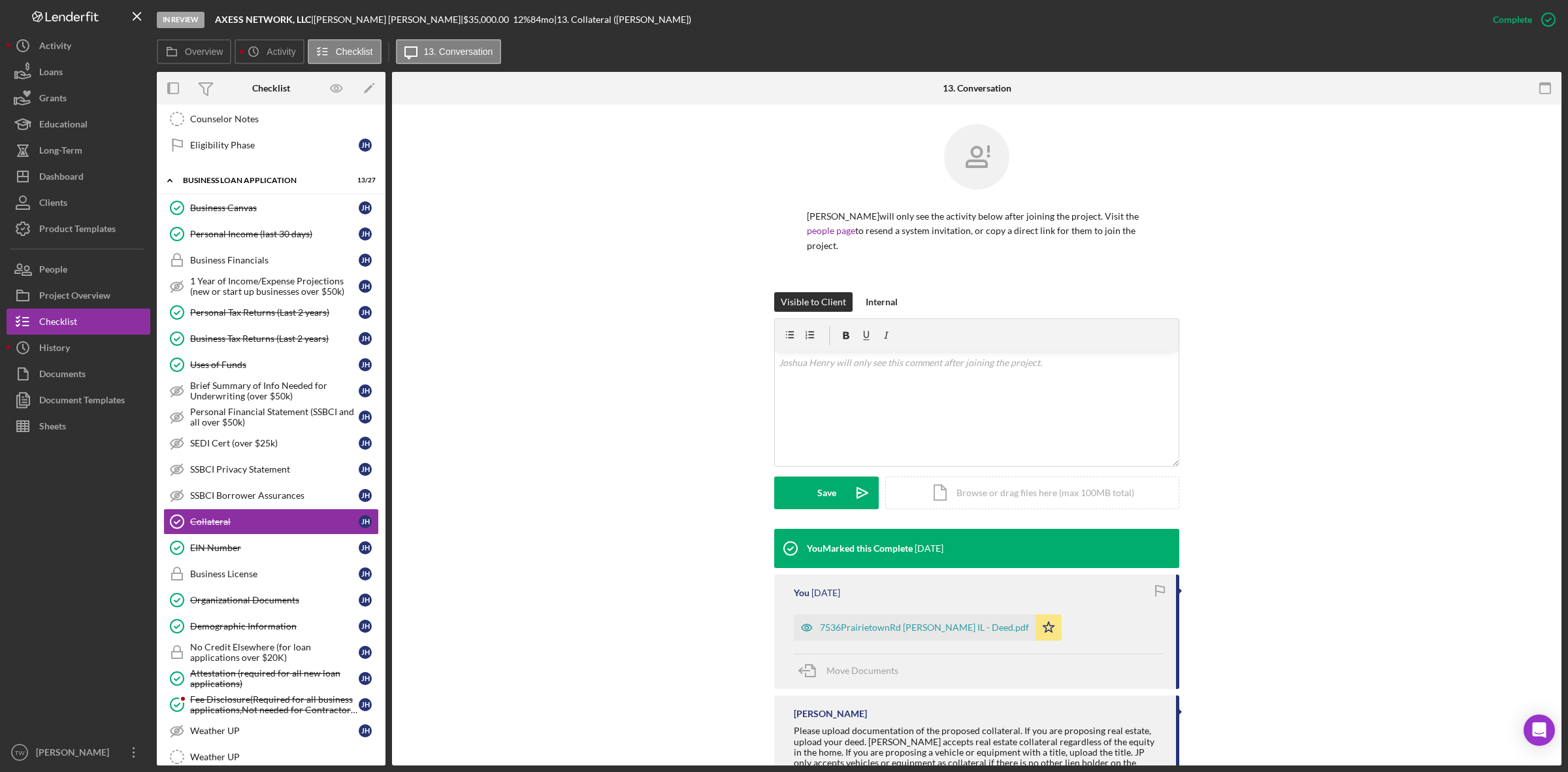
scroll to position [52, 0]
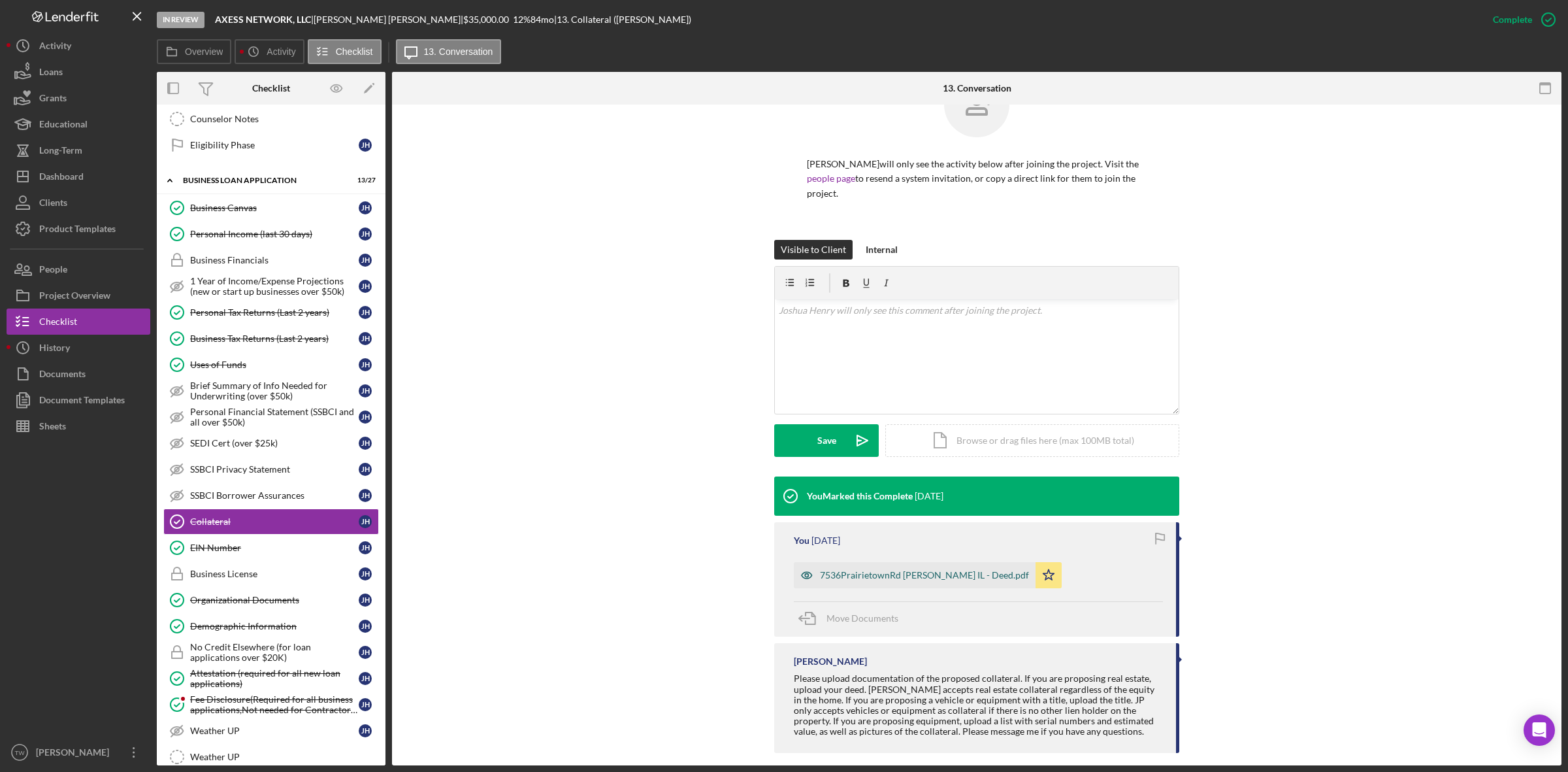
click at [945, 562] on div "7536PrairietownRd [PERSON_NAME] IL - Deed.pdf" at bounding box center [914, 574] width 242 height 26
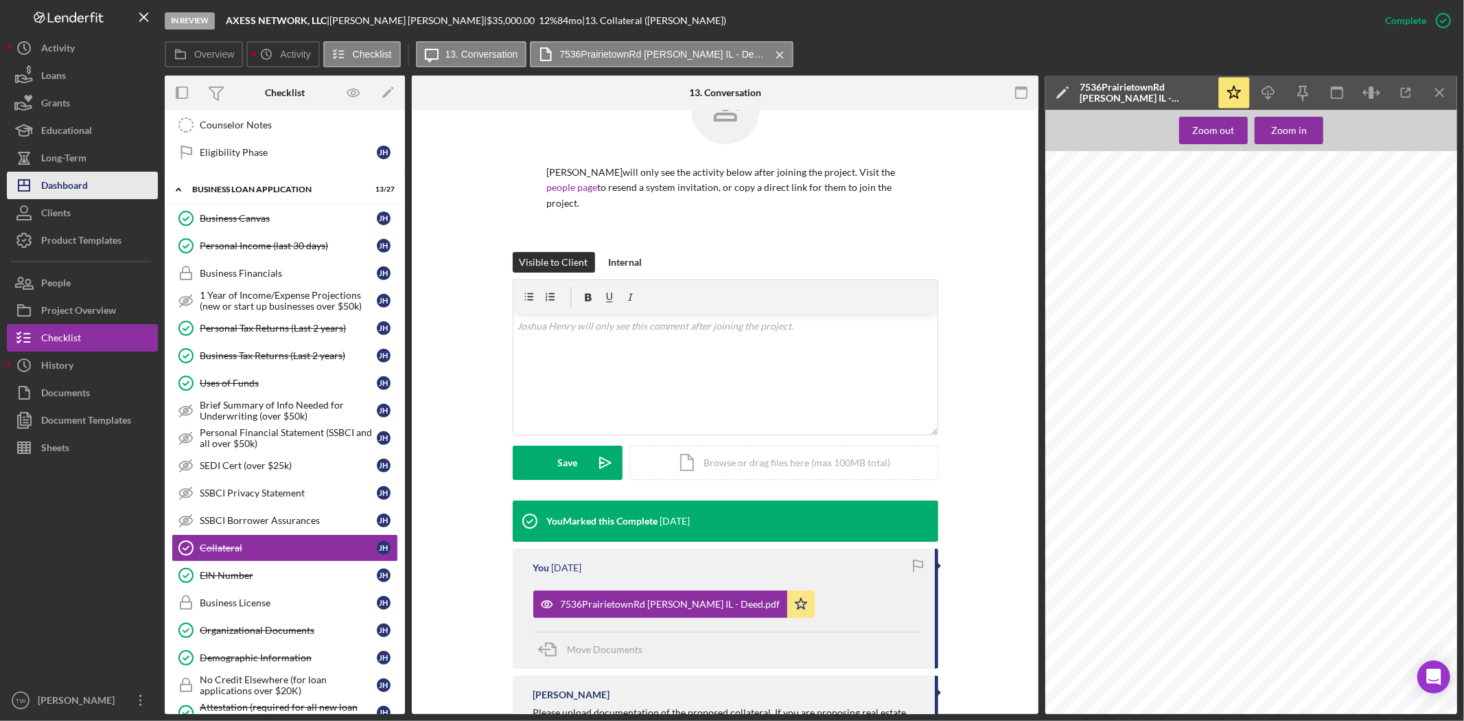
drag, startPoint x: 69, startPoint y: 183, endPoint x: 79, endPoint y: 176, distance: 11.4
click at [69, 183] on div "Dashboard" at bounding box center [64, 187] width 47 height 31
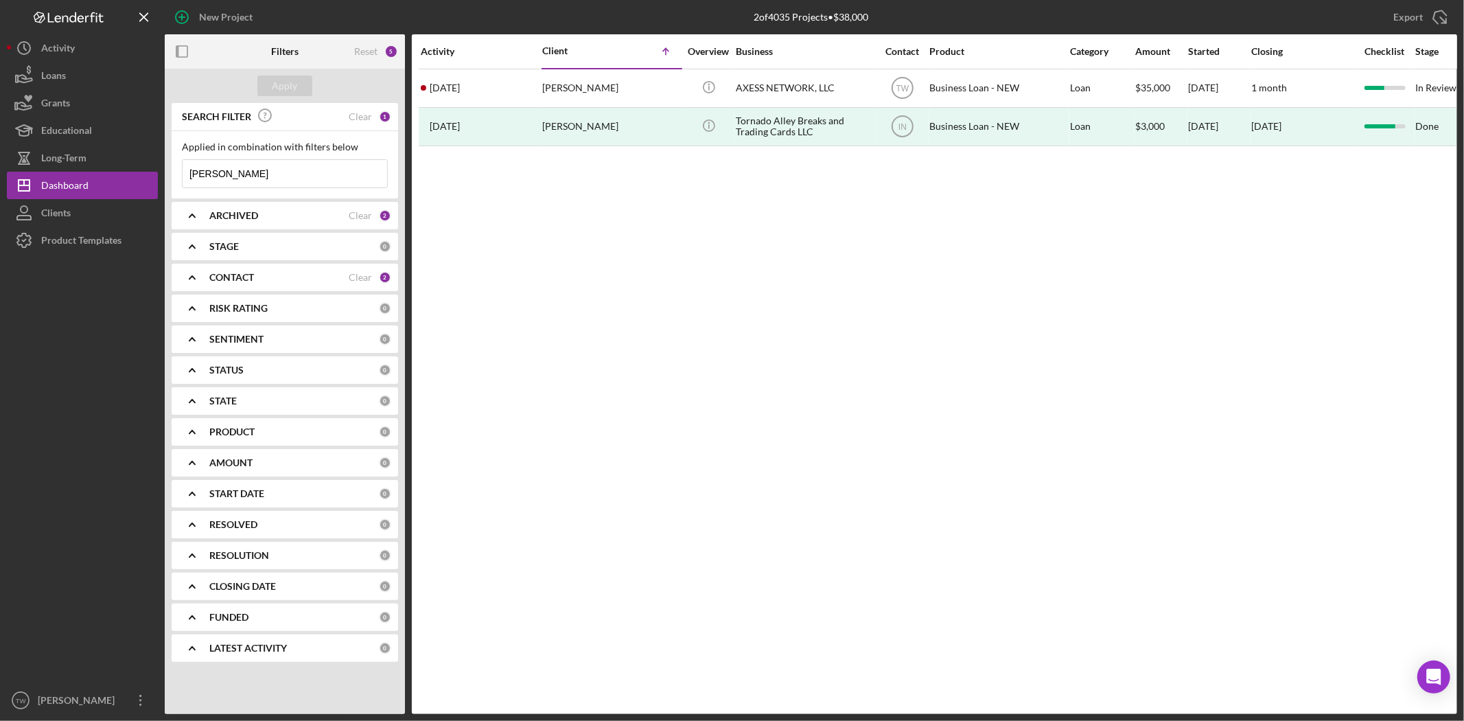
click at [261, 181] on input "[PERSON_NAME]" at bounding box center [285, 173] width 205 height 27
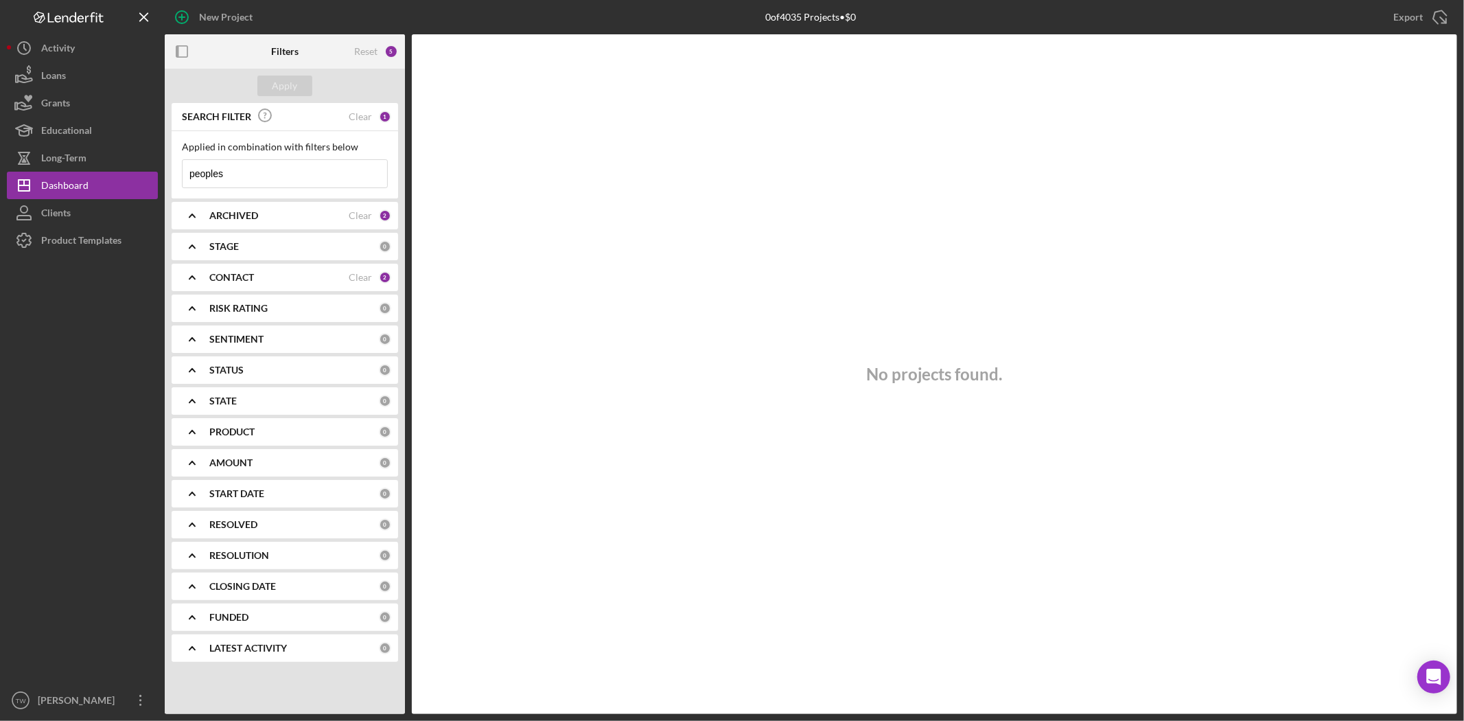
type input "peoples"
